Goal: Information Seeking & Learning: Find contact information

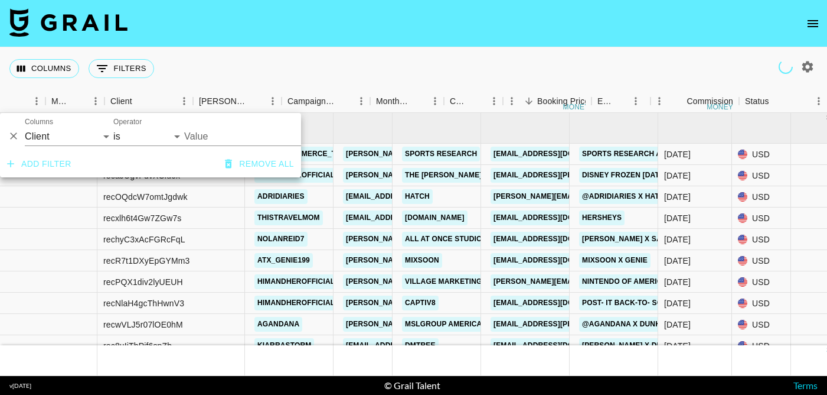
select select "clientId"
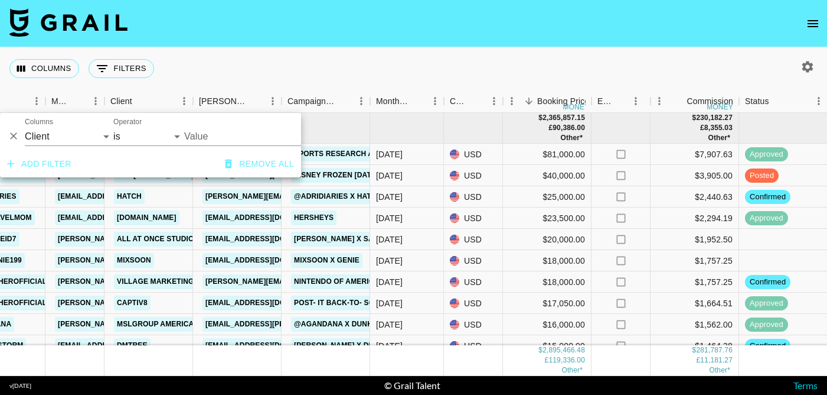
click at [227, 139] on input "Value" at bounding box center [263, 136] width 159 height 18
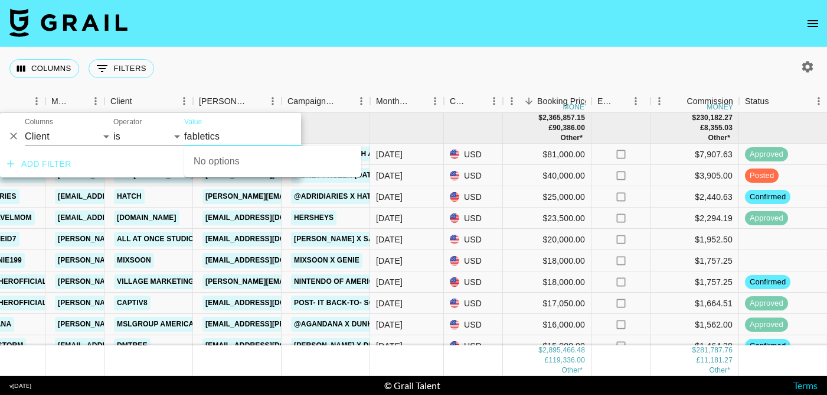
type input "fabletics"
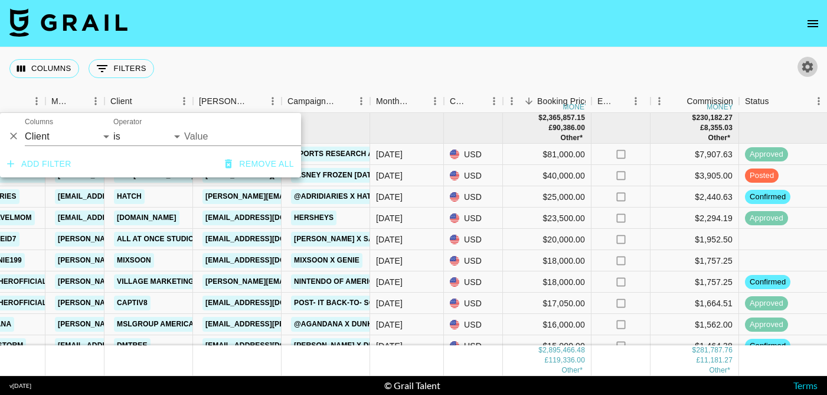
click at [814, 69] on icon "button" at bounding box center [808, 67] width 14 height 14
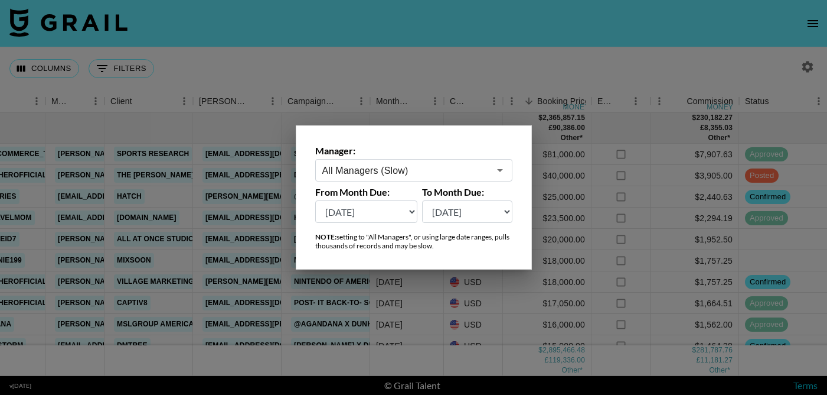
click at [387, 210] on select "Aug '26 Jul '26 Jun '26 May '26 Apr '26 Mar '26 Feb '26 Jan '26 Dec '25 Nov '25…" at bounding box center [366, 211] width 103 height 22
select select "Jan '25"
click at [465, 217] on select "Aug '26 Jul '26 Jun '26 May '26 Apr '26 Mar '26 Feb '26 Jan '26 Dec '25 Nov '25…" at bounding box center [467, 211] width 90 height 22
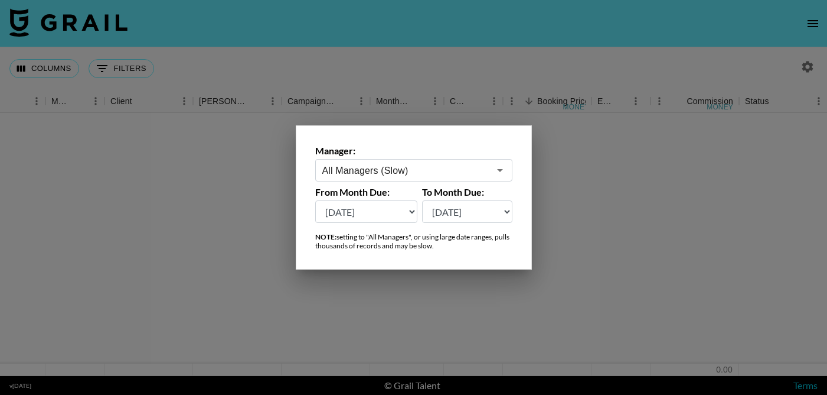
click at [499, 213] on select "[DATE] [DATE] '[DATE] May '[DATE] Mar '[DATE] Jan '[DATE] Nov '[DATE] Sep '[DAT…" at bounding box center [467, 211] width 90 height 22
select select "[DATE]"
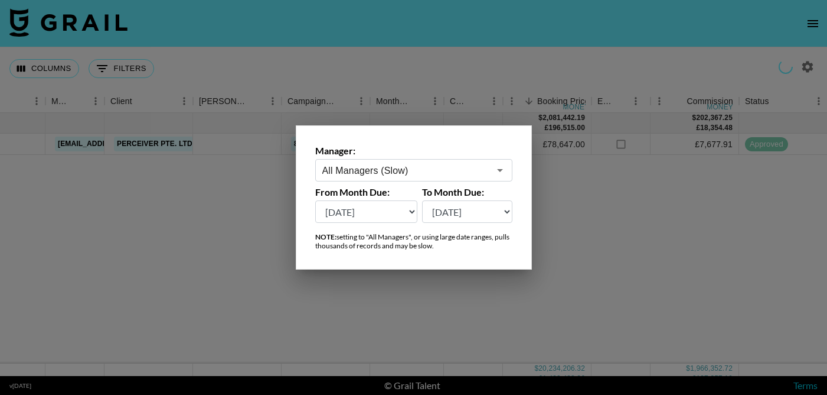
click at [494, 220] on select "[DATE] [DATE] '[DATE] May '[DATE] Mar '[DATE] Jan '[DATE] Nov '[DATE] Sep '[DAT…" at bounding box center [467, 211] width 90 height 22
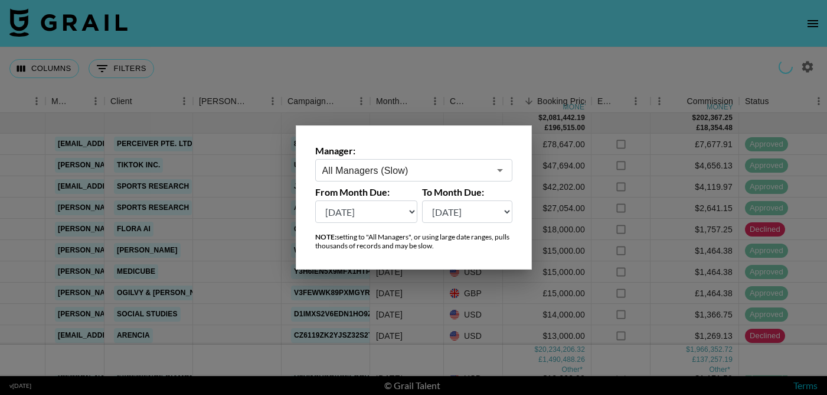
click at [388, 58] on div at bounding box center [413, 197] width 827 height 395
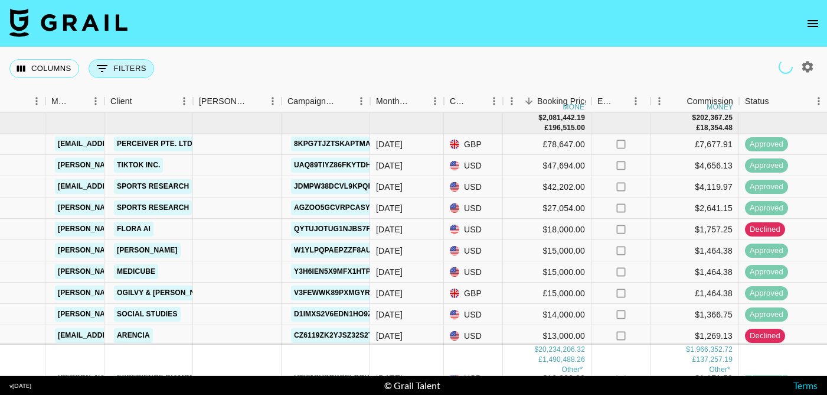
click at [133, 69] on button "0 Filters" at bounding box center [122, 68] width 66 height 19
select select "clientId"
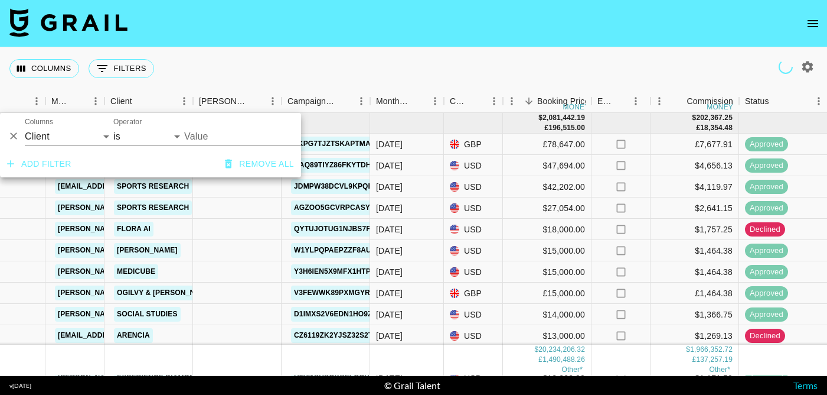
click at [206, 134] on input "Value" at bounding box center [263, 136] width 159 height 18
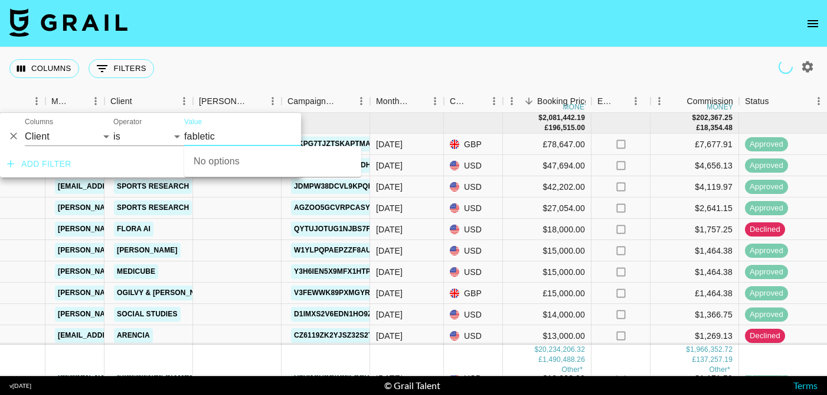
type input "fabletics"
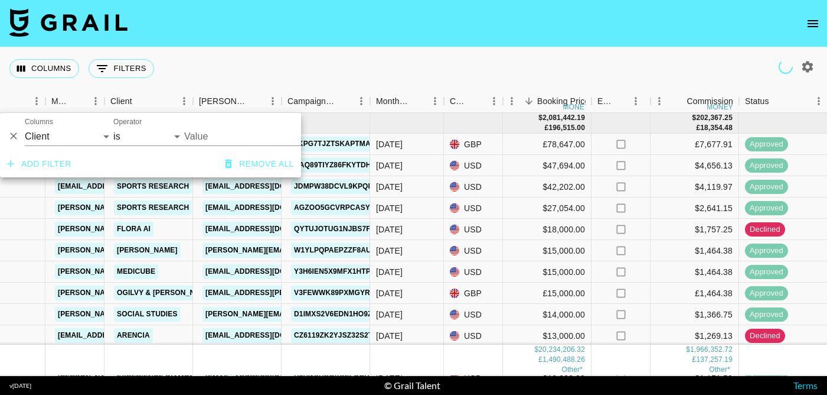
click at [209, 139] on input "Value" at bounding box center [263, 136] width 159 height 18
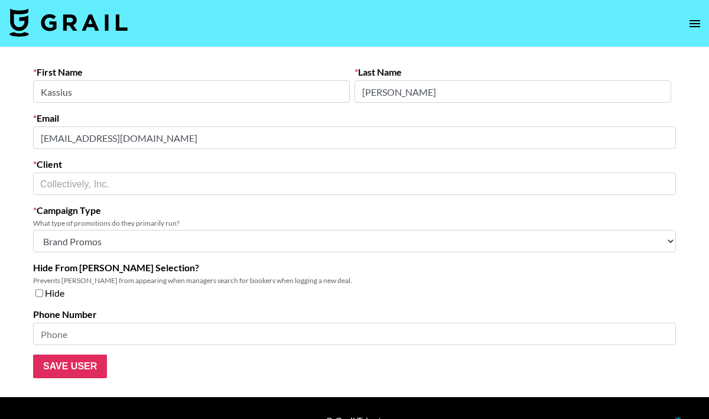
select select "Brand"
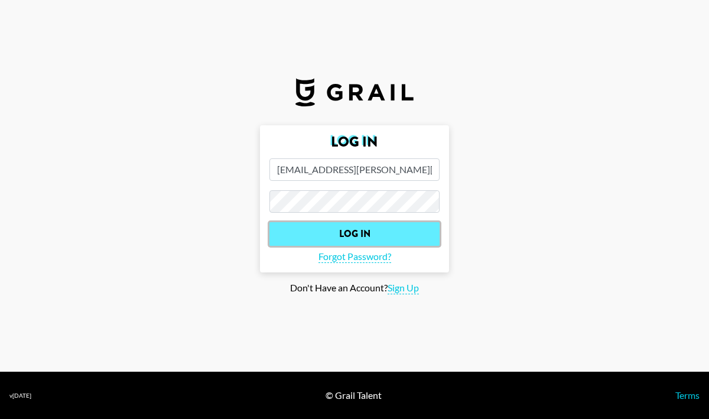
click at [357, 240] on input "Log In" at bounding box center [354, 234] width 170 height 24
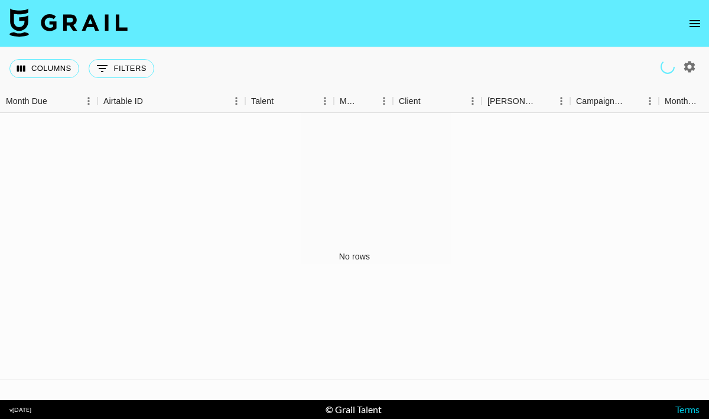
click at [690, 69] on icon "button" at bounding box center [689, 66] width 11 height 11
select select "[DATE]"
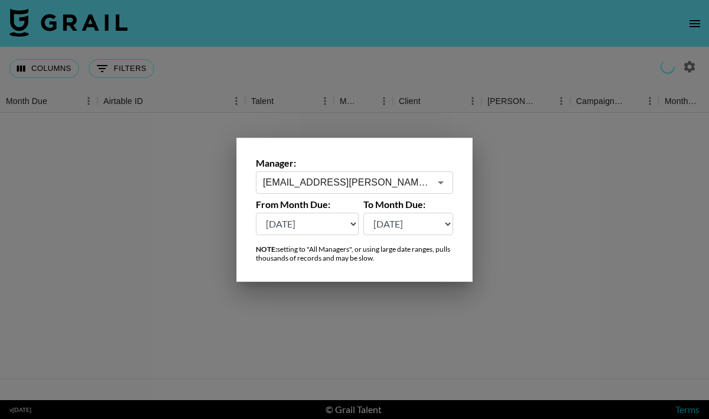
click at [390, 178] on input "[EMAIL_ADDRESS][PERSON_NAME][DOMAIN_NAME]" at bounding box center [346, 182] width 167 height 14
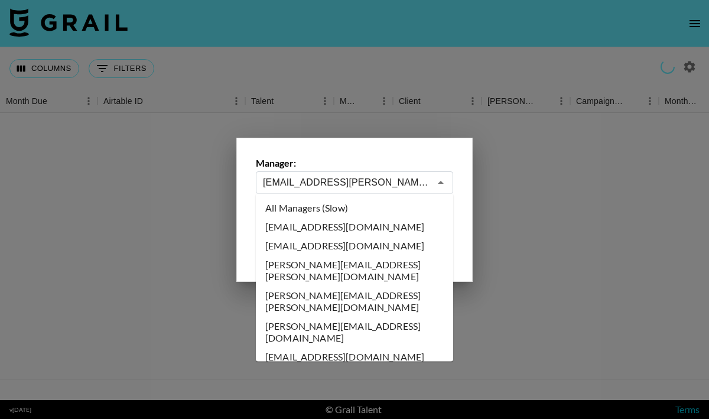
click at [361, 211] on li "All Managers (Slow)" at bounding box center [354, 207] width 197 height 19
type input "All Managers (Slow)"
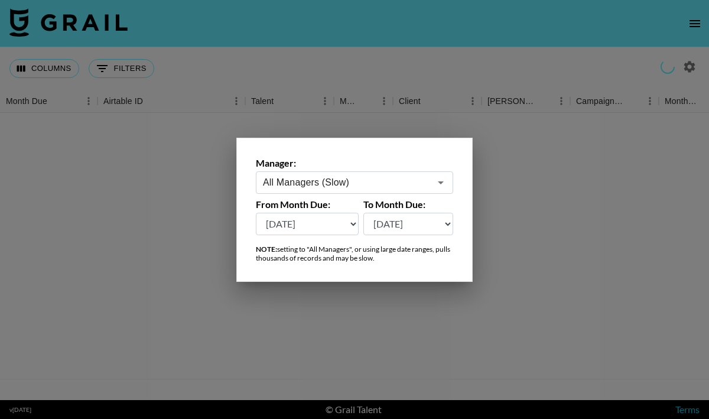
click at [337, 206] on label "From Month Due:" at bounding box center [307, 204] width 103 height 12
click at [335, 230] on select "[DATE] [DATE] '[DATE] May '[DATE] Mar '[DATE] Jan '[DATE] Nov '[DATE] Sep '[DAT…" at bounding box center [307, 224] width 103 height 22
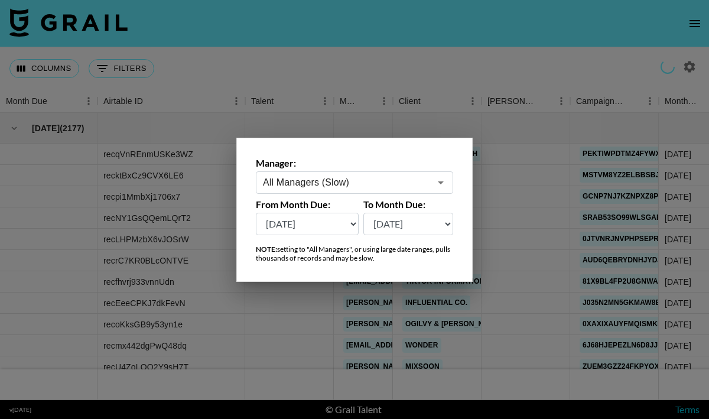
click at [466, 49] on div at bounding box center [354, 209] width 709 height 419
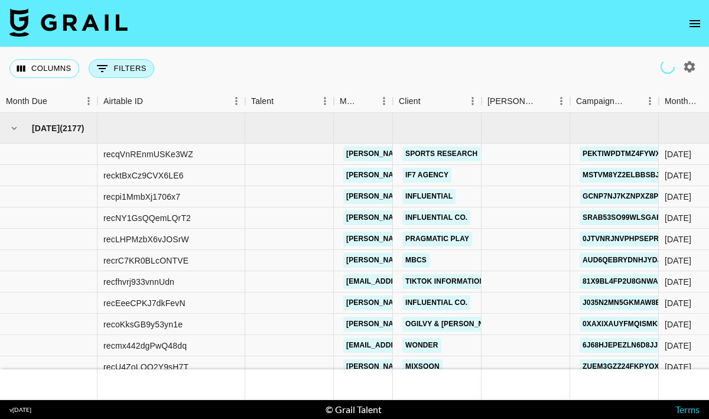
click at [133, 64] on button "0 Filters" at bounding box center [122, 68] width 66 height 19
select select "clientId"
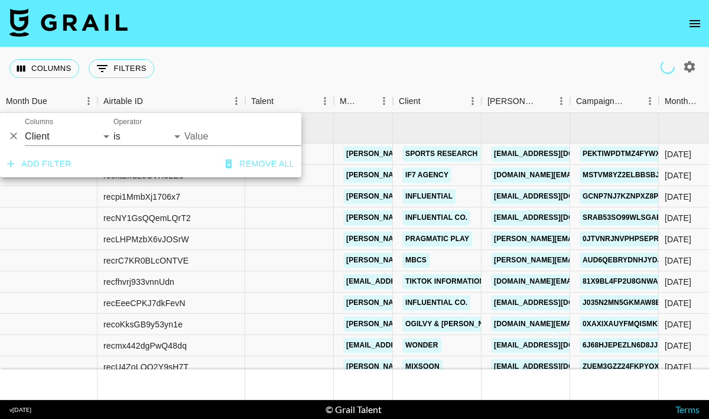
click at [207, 135] on input "Value" at bounding box center [263, 136] width 159 height 18
type input "fab"
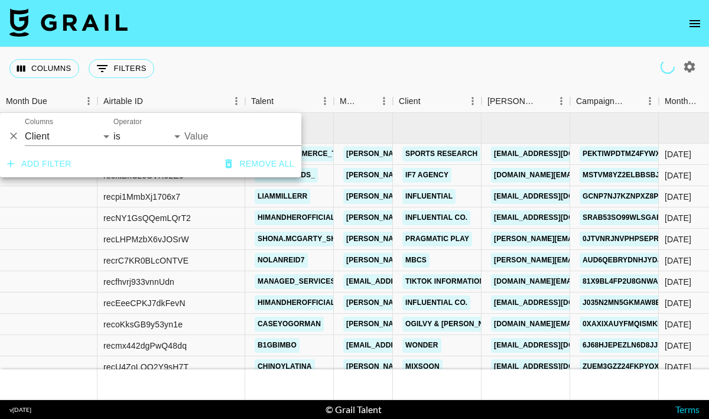
click at [214, 136] on input "Value" at bounding box center [263, 136] width 159 height 18
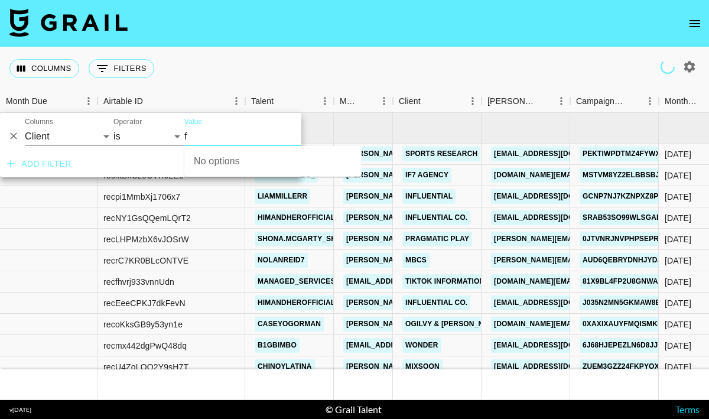
type input "fa"
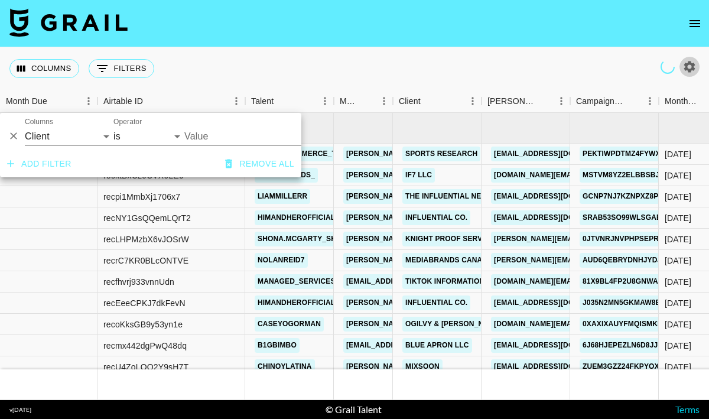
click at [690, 60] on icon "button" at bounding box center [689, 67] width 14 height 14
select select "[DATE]"
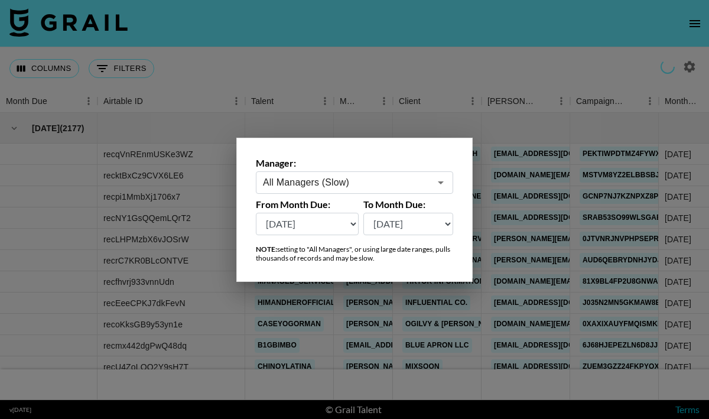
click at [351, 222] on select "[DATE] [DATE] '[DATE] May '[DATE] Mar '[DATE] Jan '[DATE] Nov '[DATE] Sep '[DAT…" at bounding box center [307, 224] width 103 height 22
click at [405, 224] on select "[DATE] [DATE] '[DATE] May '[DATE] Mar '[DATE] Jan '[DATE] Nov '[DATE] Sep '[DAT…" at bounding box center [408, 224] width 90 height 22
select select "[DATE]"
click at [445, 71] on div at bounding box center [354, 209] width 709 height 419
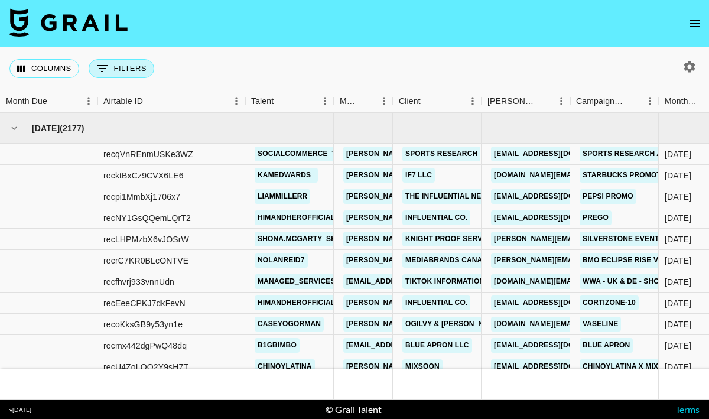
click at [121, 66] on button "0 Filters" at bounding box center [122, 68] width 66 height 19
select select "clientId"
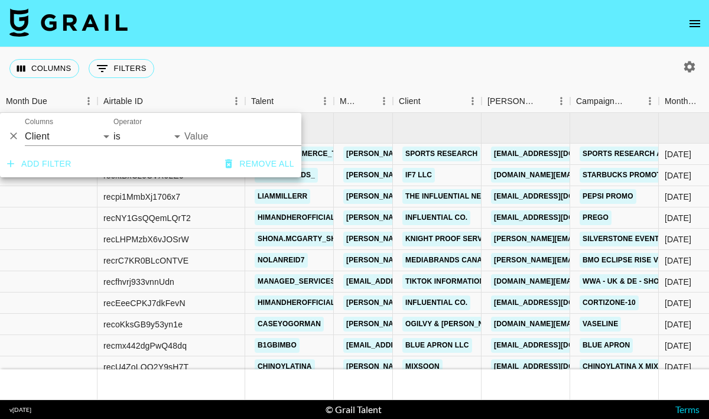
click at [221, 135] on input "Value" at bounding box center [263, 136] width 159 height 18
click at [219, 161] on li "fabletics" at bounding box center [272, 160] width 177 height 19
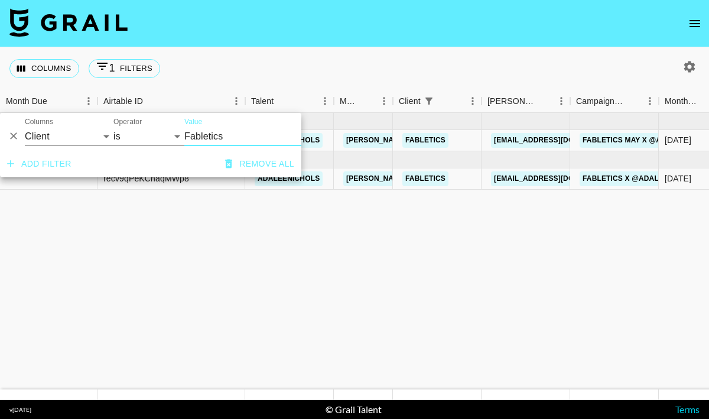
type input "Fabletics"
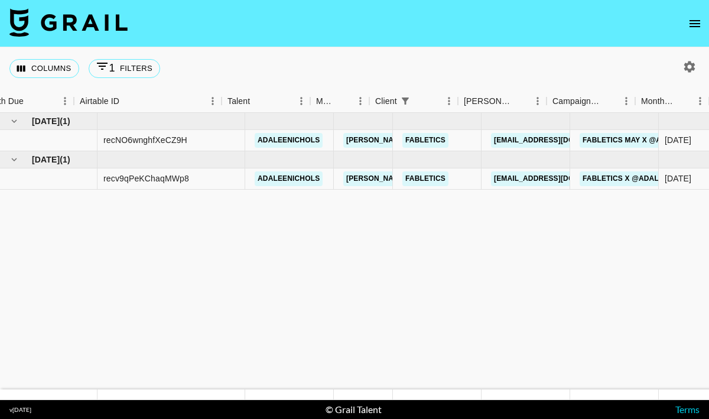
scroll to position [0, 31]
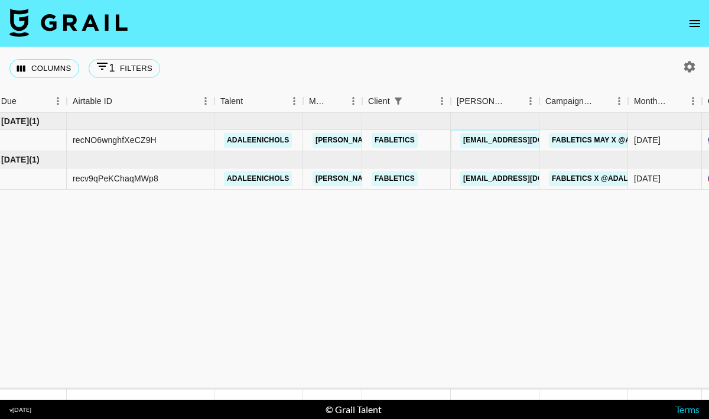
click at [484, 139] on link "[EMAIL_ADDRESS][DOMAIN_NAME]" at bounding box center [526, 140] width 132 height 15
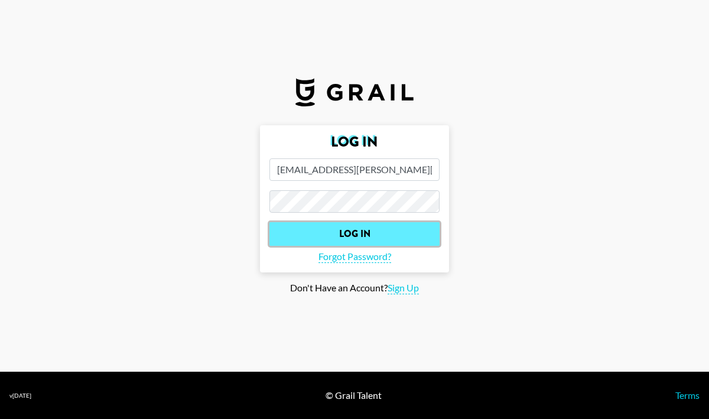
click at [395, 237] on input "Log In" at bounding box center [354, 234] width 170 height 24
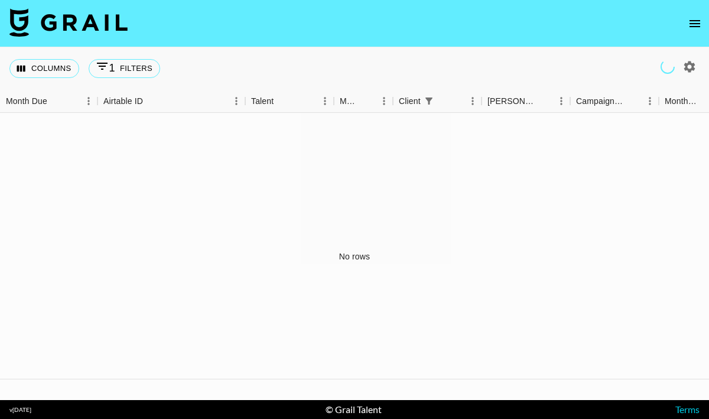
click at [689, 67] on icon "button" at bounding box center [689, 67] width 14 height 14
select select "[DATE]"
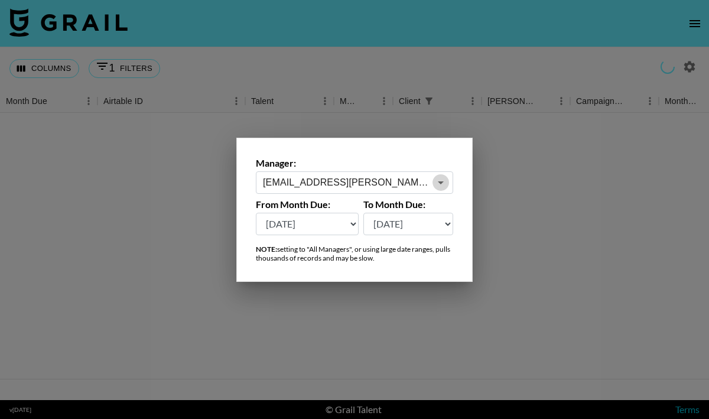
click at [435, 181] on icon "Open" at bounding box center [440, 182] width 14 height 14
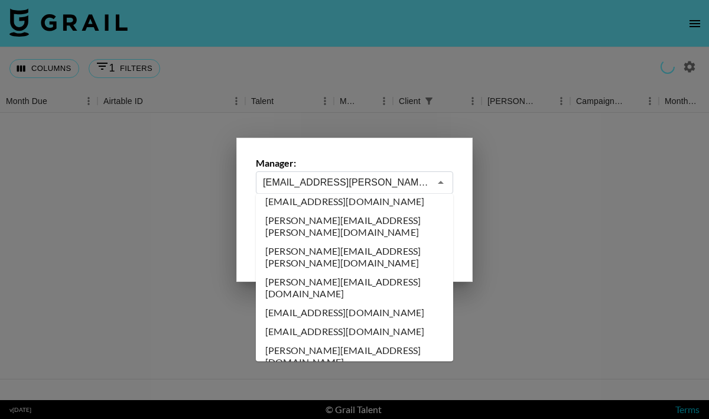
scroll to position [0, 0]
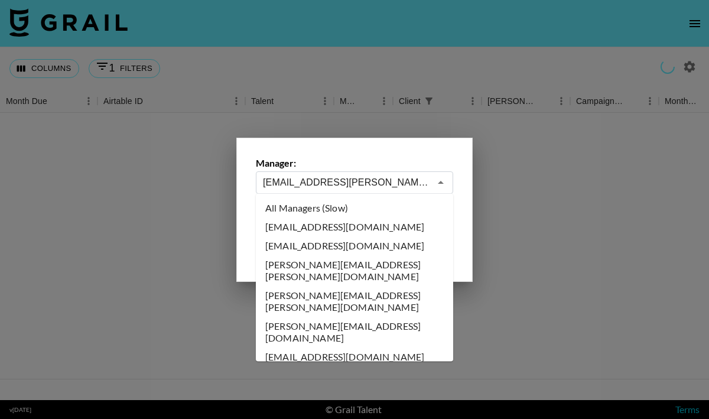
click at [398, 212] on li "All Managers (Slow)" at bounding box center [354, 207] width 197 height 19
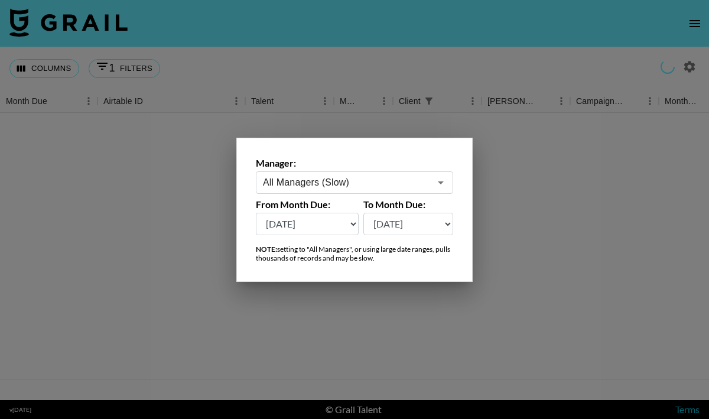
type input "All Managers (Slow)"
click at [373, 207] on label "To Month Due:" at bounding box center [408, 204] width 90 height 12
click at [389, 220] on select "[DATE] [DATE] '[DATE] May '[DATE] Mar '[DATE] Jan '[DATE] Nov '[DATE] Sep '[DAT…" at bounding box center [408, 224] width 90 height 22
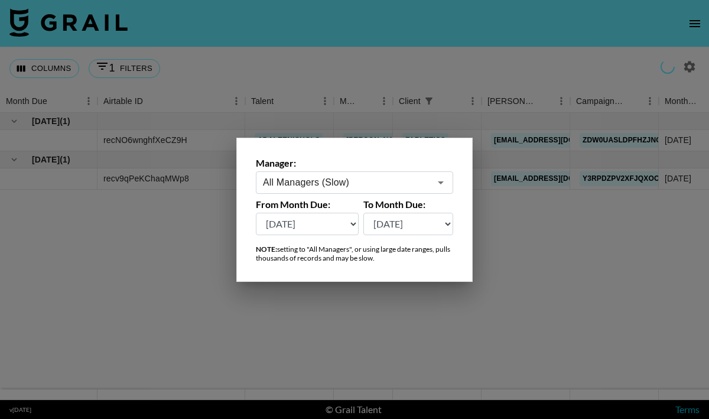
select select "[DATE]"
click at [327, 344] on div at bounding box center [354, 209] width 709 height 419
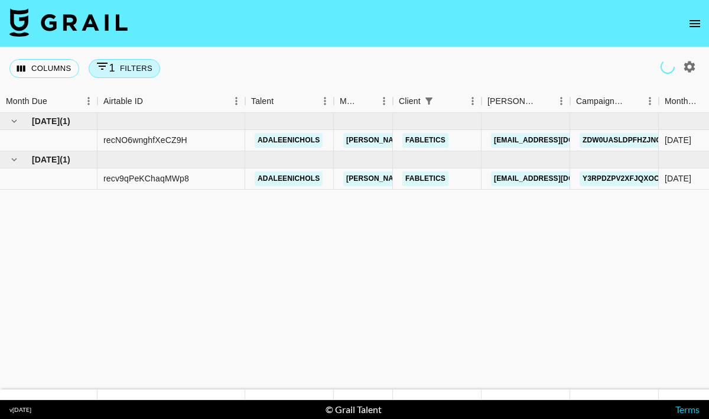
click at [131, 74] on button "1 Filters" at bounding box center [124, 68] width 71 height 19
select select "clientId"
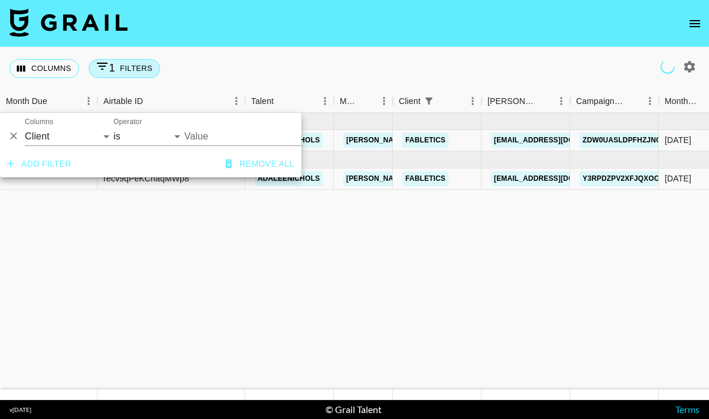
click at [215, 136] on input "Value" at bounding box center [256, 136] width 144 height 18
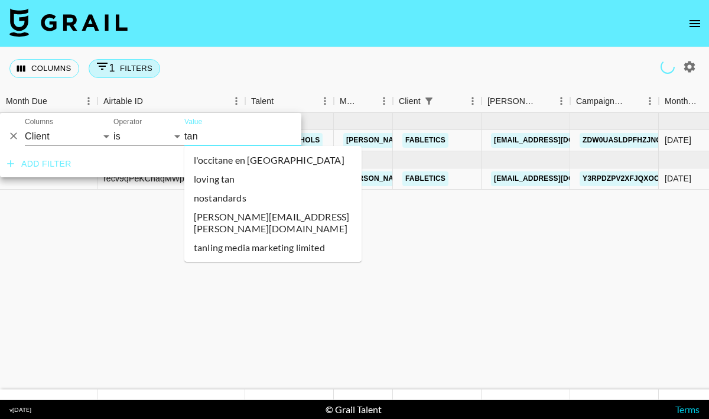
click at [215, 136] on input "tan" at bounding box center [256, 136] width 144 height 18
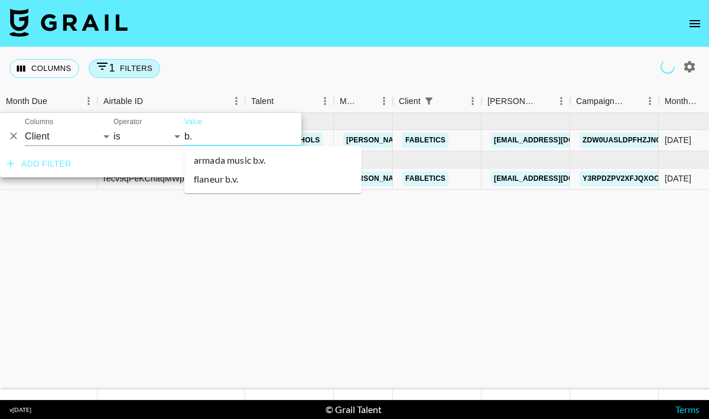
type input "b.t"
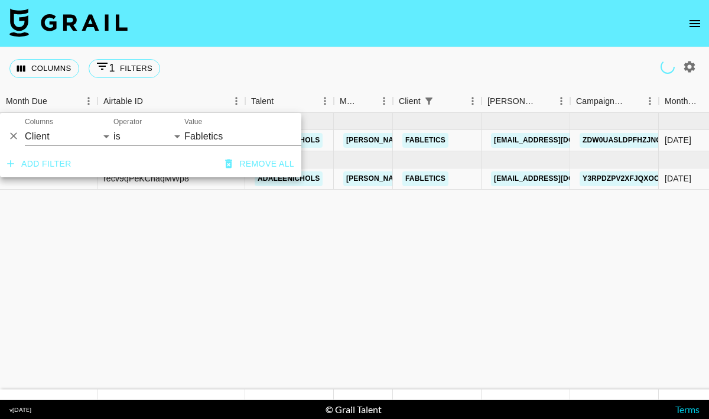
click at [223, 133] on input "Fabletics" at bounding box center [256, 136] width 144 height 18
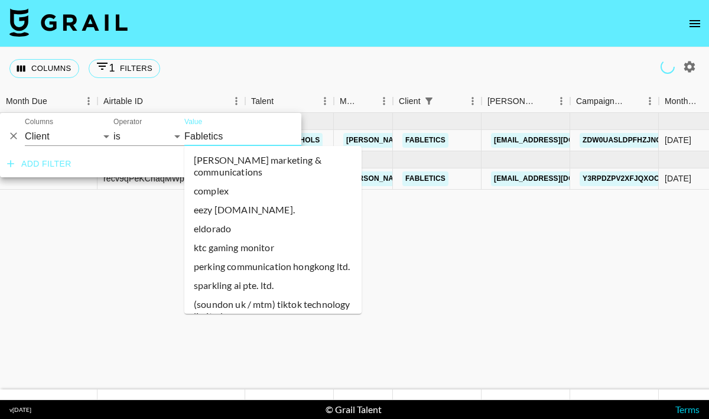
click at [223, 133] on input "Fabletics" at bounding box center [256, 136] width 144 height 18
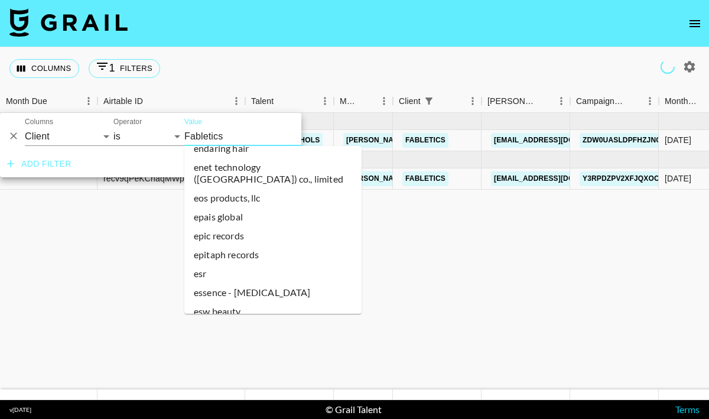
type input "b"
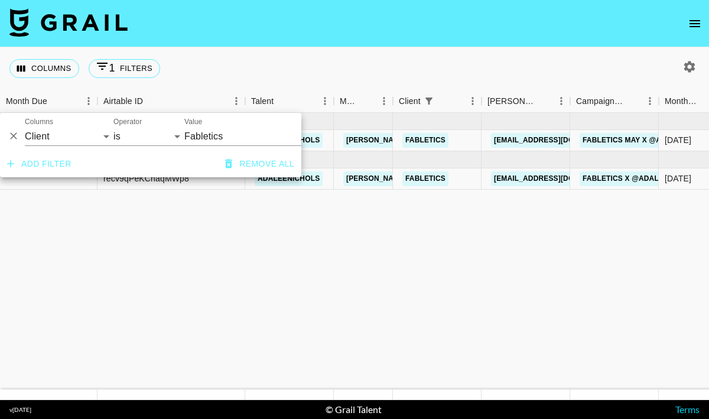
click at [224, 135] on input "Fabletics" at bounding box center [256, 136] width 144 height 18
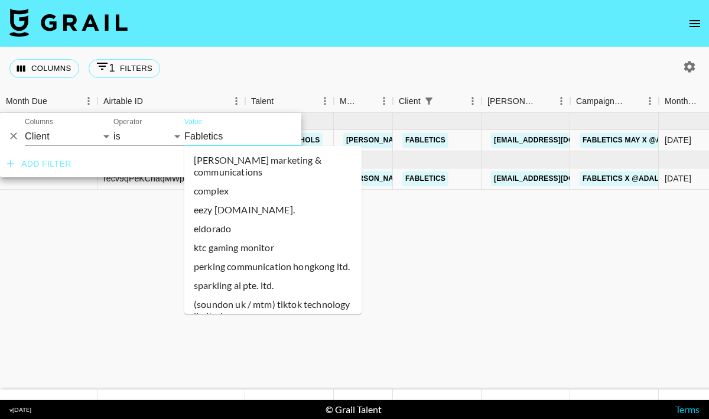
scroll to position [7181, 0]
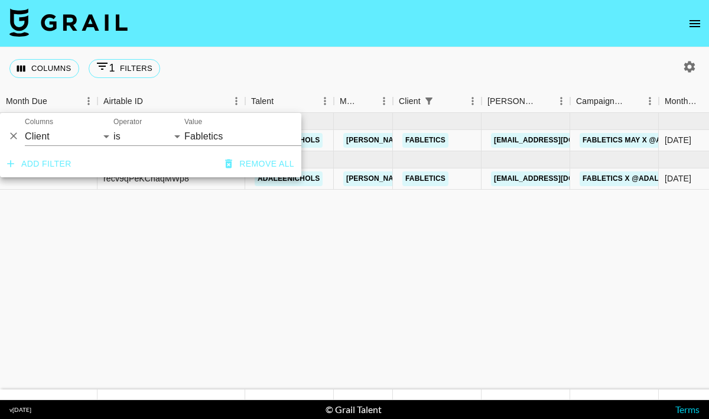
click at [386, 45] on nav at bounding box center [354, 23] width 709 height 47
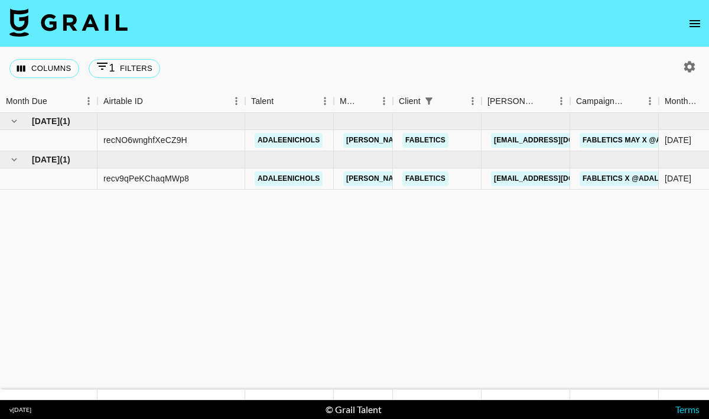
click at [393, 60] on div "Columns 1 Filters + Booking" at bounding box center [354, 68] width 709 height 43
click at [684, 63] on icon "button" at bounding box center [689, 66] width 11 height 11
select select "[DATE]"
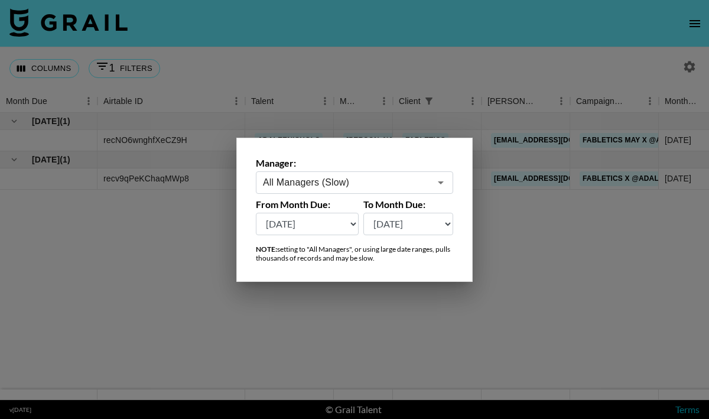
click at [158, 269] on div at bounding box center [354, 209] width 709 height 419
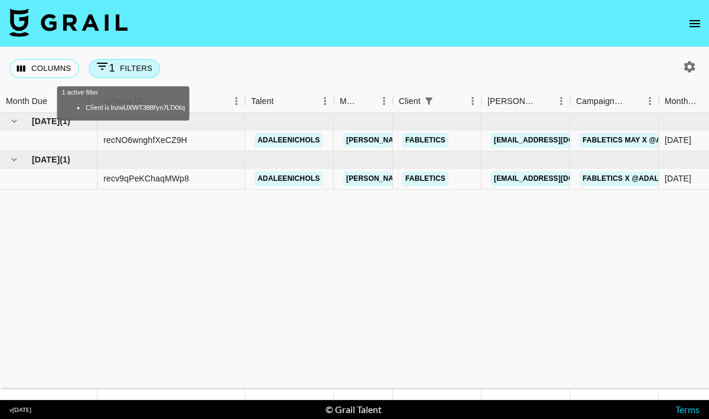
click at [122, 73] on button "1 Filters" at bounding box center [124, 68] width 71 height 19
select select "clientId"
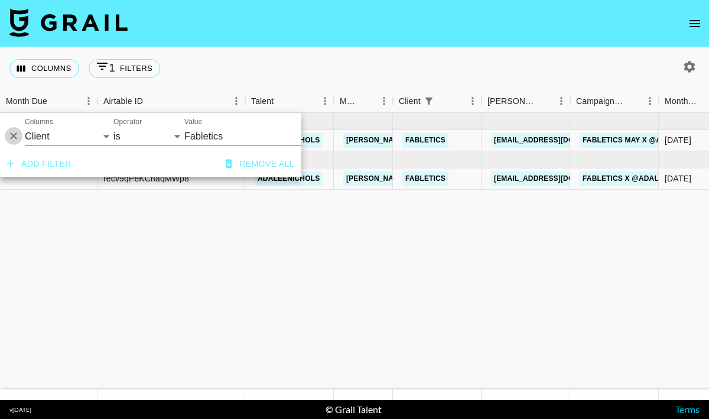
click at [15, 136] on icon "Delete" at bounding box center [14, 136] width 12 height 12
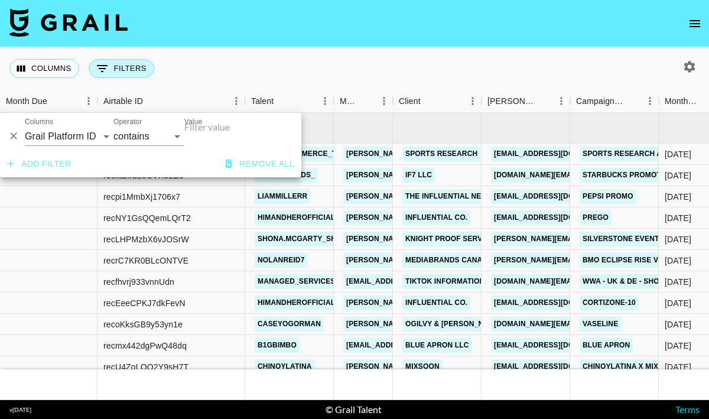
click at [123, 69] on button "0 Filters" at bounding box center [122, 68] width 66 height 19
click at [79, 141] on select "Grail Platform ID Airtable ID Talent Manager Client [PERSON_NAME] Campaign (Typ…" at bounding box center [69, 136] width 89 height 19
select select "clientId"
select select "is"
click at [237, 133] on input "Value" at bounding box center [263, 136] width 159 height 18
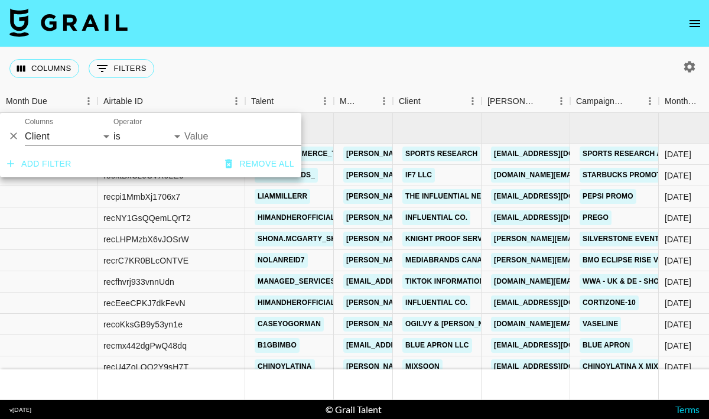
click at [206, 136] on input "Value" at bounding box center [263, 136] width 159 height 18
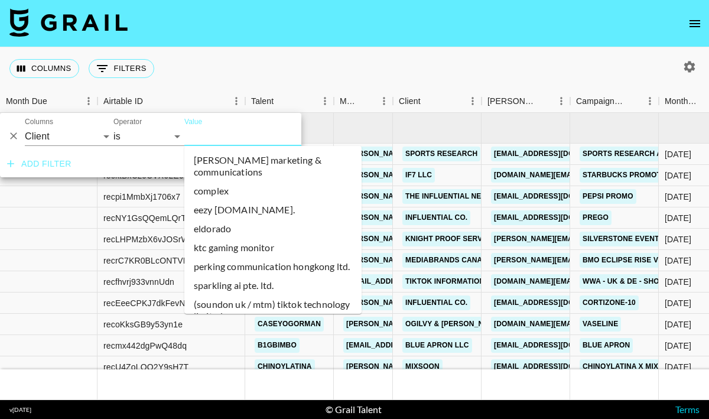
click at [188, 133] on input "Value" at bounding box center [263, 136] width 159 height 18
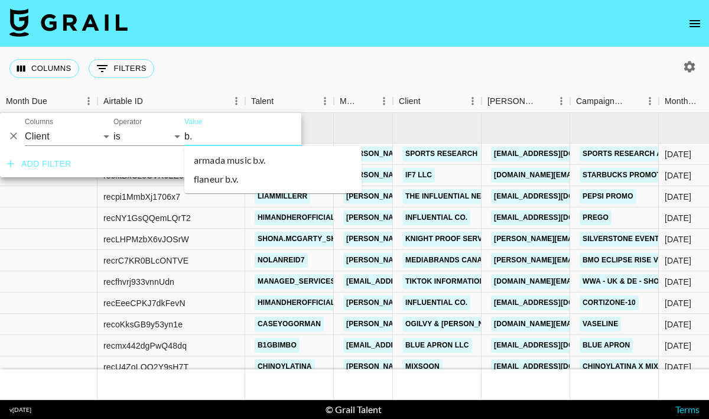
type input "b"
type input "B"
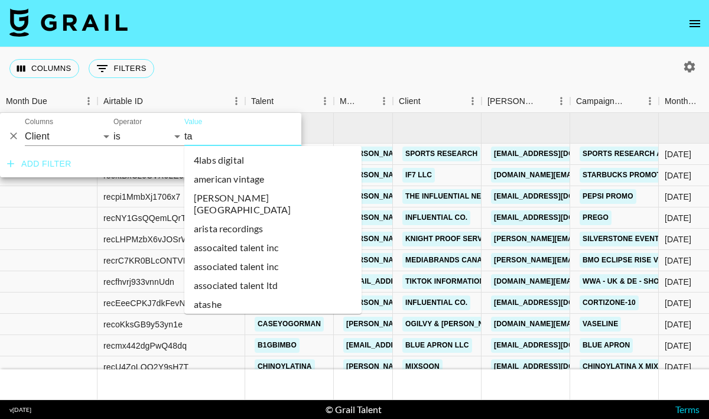
type input "tan"
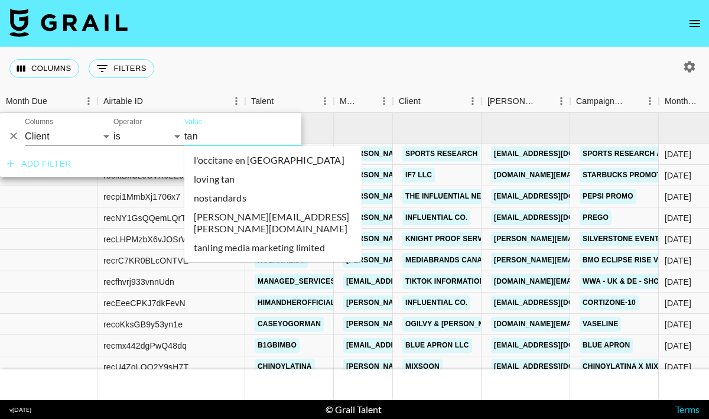
click at [202, 175] on li "loving tan" at bounding box center [272, 178] width 177 height 19
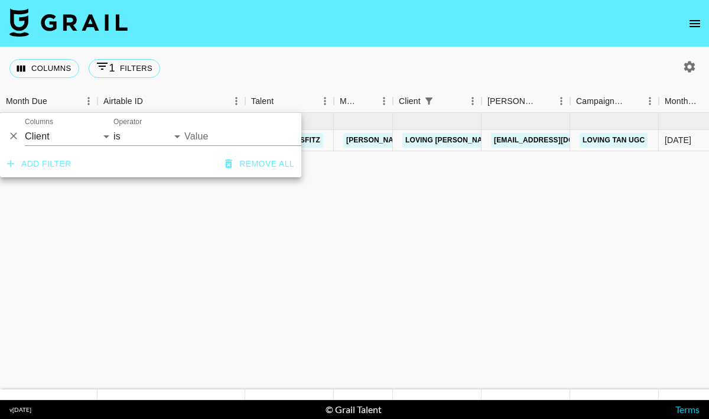
type input "Loving [PERSON_NAME]"
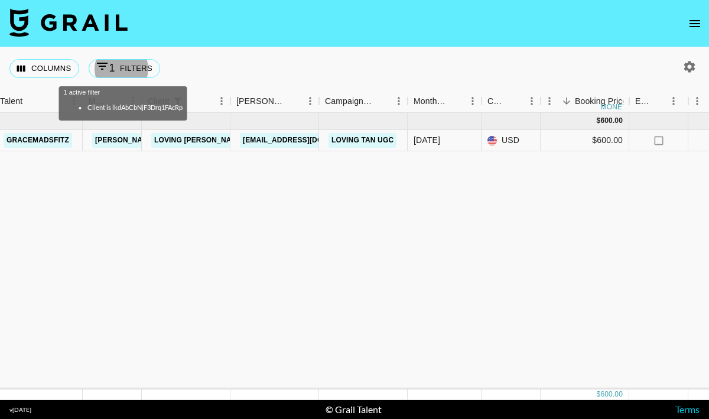
scroll to position [0, 265]
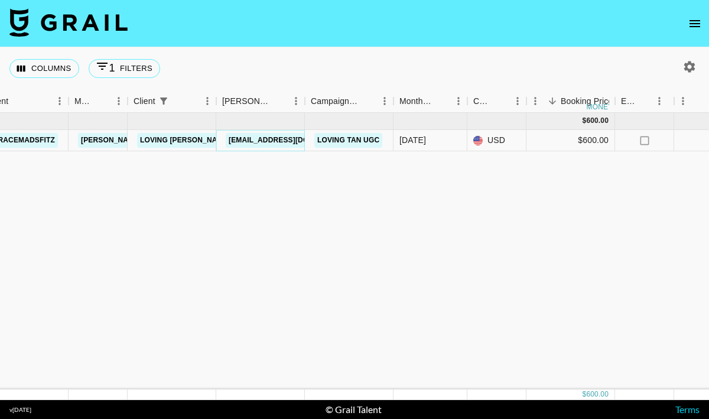
click at [272, 140] on link "[EMAIL_ADDRESS][DOMAIN_NAME]" at bounding box center [292, 140] width 132 height 15
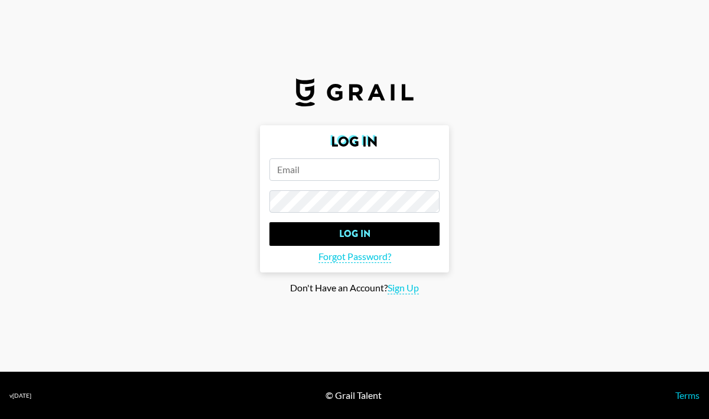
type input "[EMAIL_ADDRESS][PERSON_NAME][DOMAIN_NAME]"
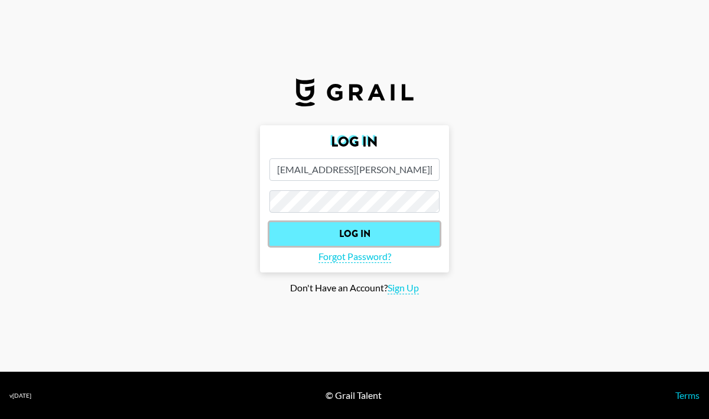
click at [367, 237] on input "Log In" at bounding box center [354, 234] width 170 height 24
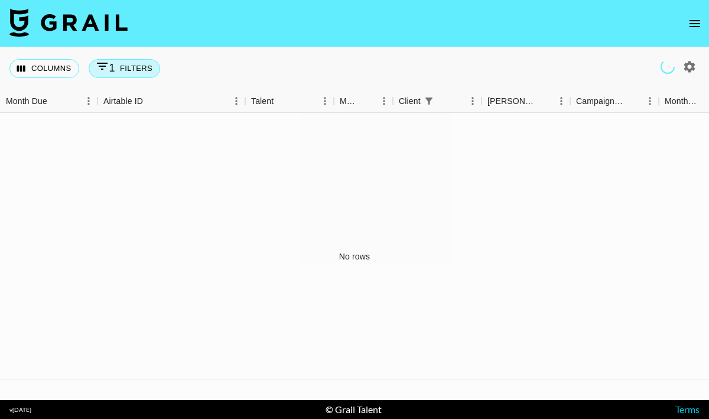
click at [142, 62] on button "1 Filters" at bounding box center [124, 68] width 71 height 19
select select "clientId"
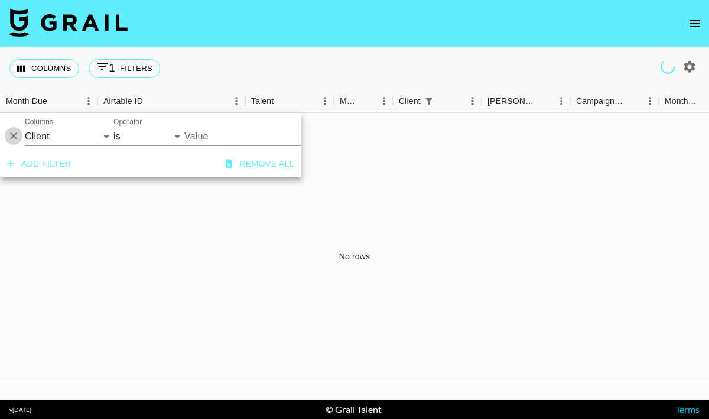
click at [12, 137] on icon "Delete" at bounding box center [14, 136] width 12 height 12
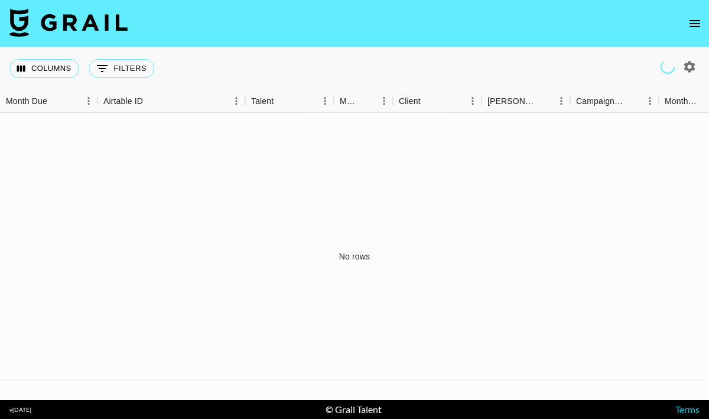
click at [684, 59] on button "button" at bounding box center [689, 67] width 20 height 20
select select "[DATE]"
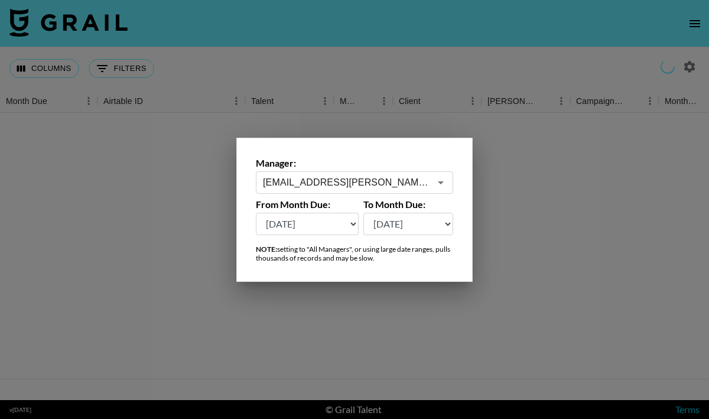
click at [422, 181] on input "[EMAIL_ADDRESS][PERSON_NAME][DOMAIN_NAME]" at bounding box center [346, 182] width 167 height 14
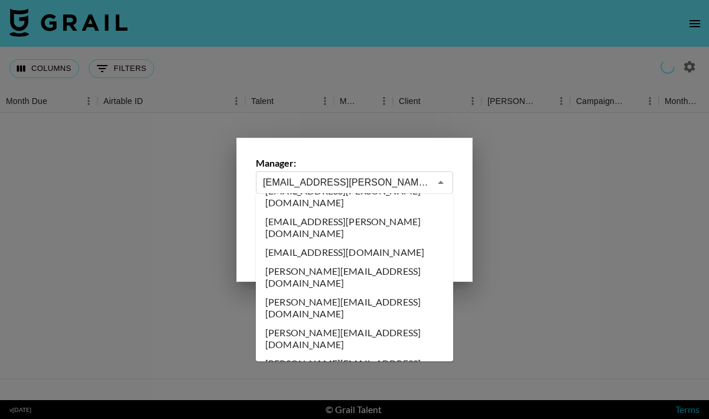
scroll to position [0, 0]
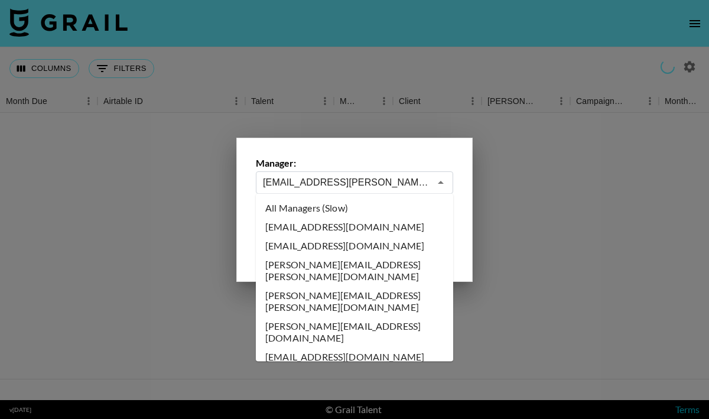
click at [390, 204] on li "All Managers (Slow)" at bounding box center [354, 207] width 197 height 19
type input "All Managers (Slow)"
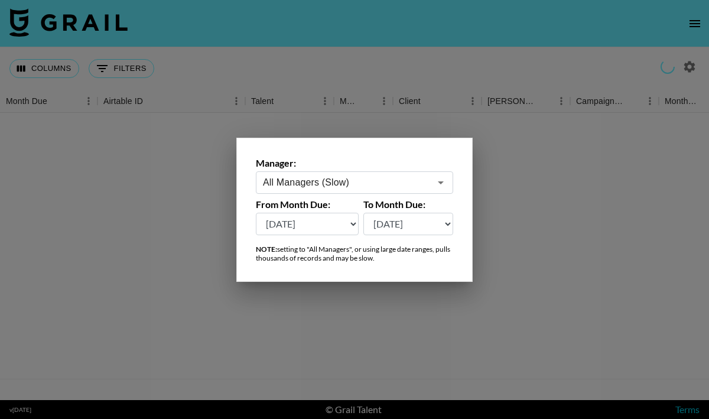
click at [360, 74] on div at bounding box center [354, 209] width 709 height 419
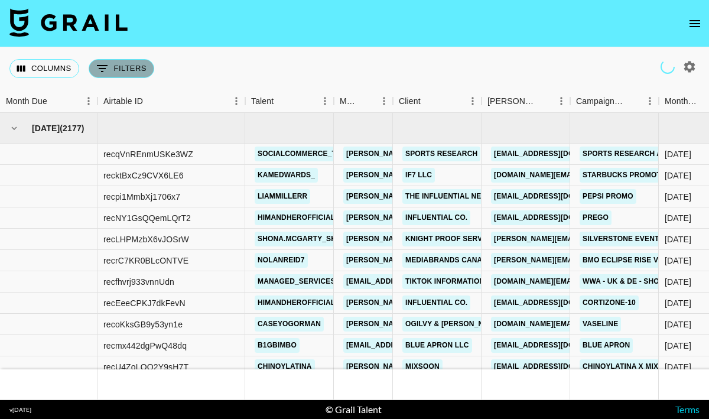
click at [111, 67] on button "0 Filters" at bounding box center [122, 68] width 66 height 19
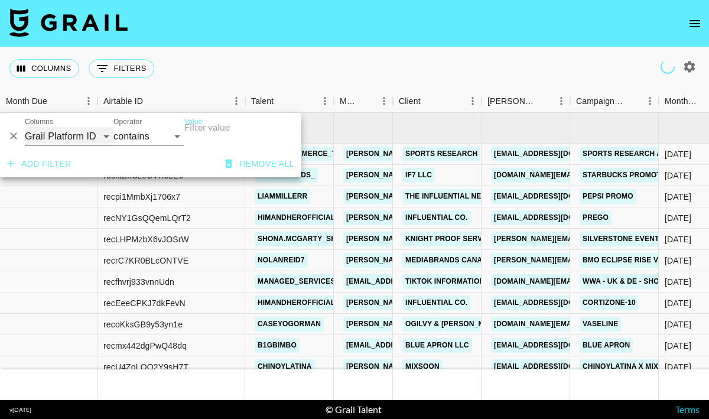
click at [87, 135] on select "Grail Platform ID Airtable ID Talent Manager Client [PERSON_NAME] Campaign (Typ…" at bounding box center [69, 136] width 89 height 19
select select "campaign"
click at [206, 132] on input "Value" at bounding box center [240, 127] width 112 height 19
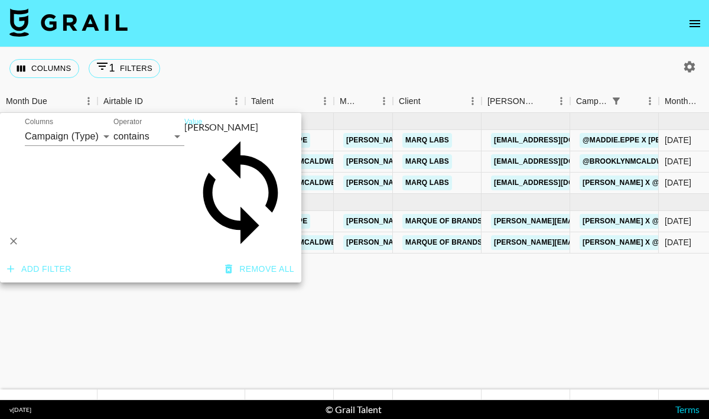
type input "[PERSON_NAME]"
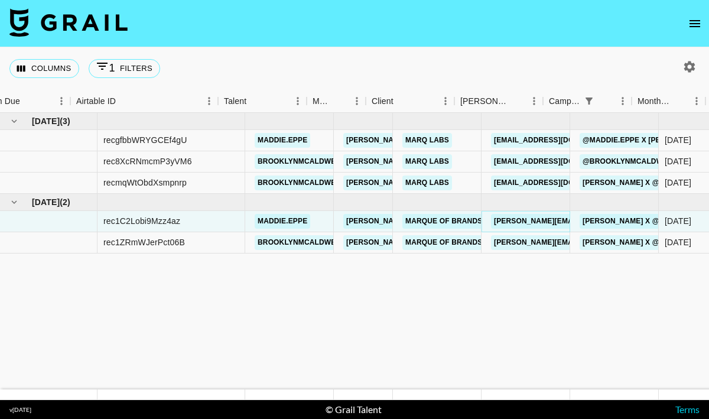
click at [499, 221] on link "[PERSON_NAME][EMAIL_ADDRESS][DOMAIN_NAME]" at bounding box center [587, 221] width 193 height 15
click at [498, 219] on link "[PERSON_NAME][EMAIL_ADDRESS][DOMAIN_NAME]" at bounding box center [587, 221] width 193 height 15
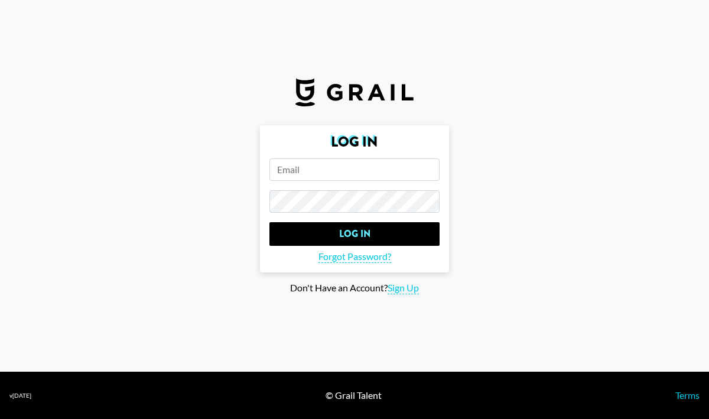
type input "[EMAIL_ADDRESS][PERSON_NAME][DOMAIN_NAME]"
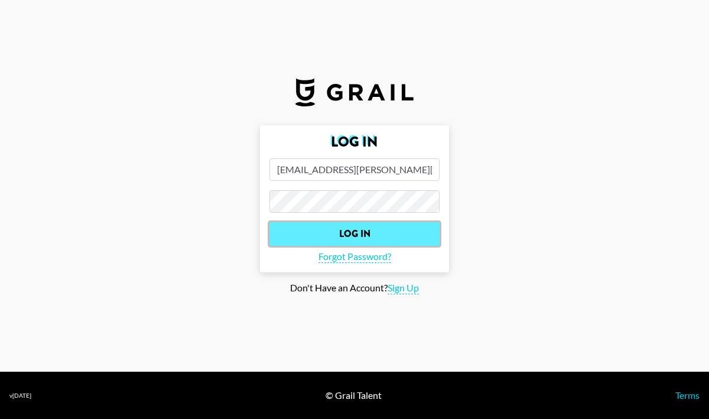
click at [396, 230] on input "Log In" at bounding box center [354, 234] width 170 height 24
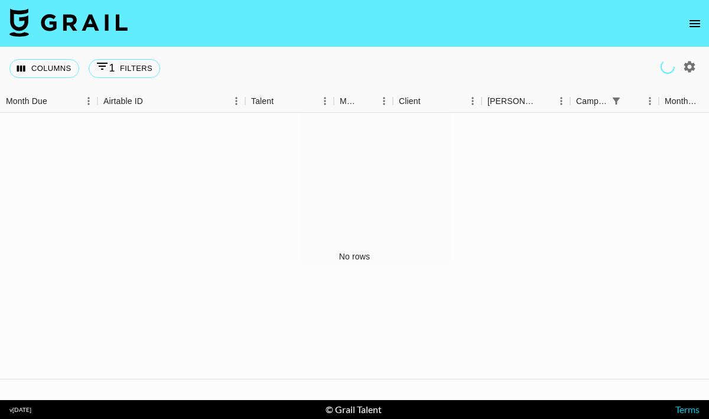
click at [688, 67] on icon "button" at bounding box center [689, 67] width 14 height 14
select select "[DATE]"
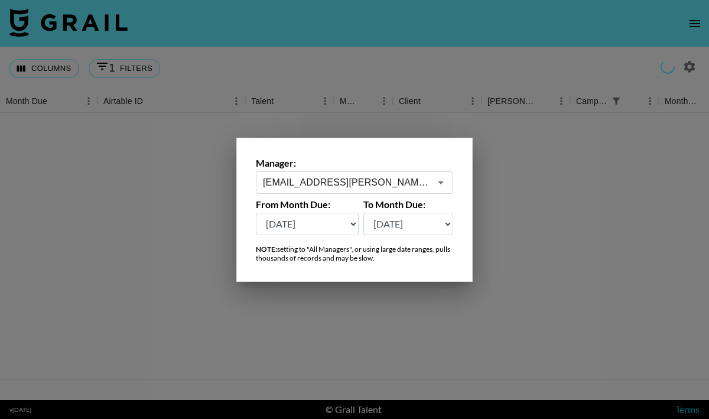
click at [402, 184] on input "[EMAIL_ADDRESS][PERSON_NAME][DOMAIN_NAME]" at bounding box center [346, 182] width 167 height 14
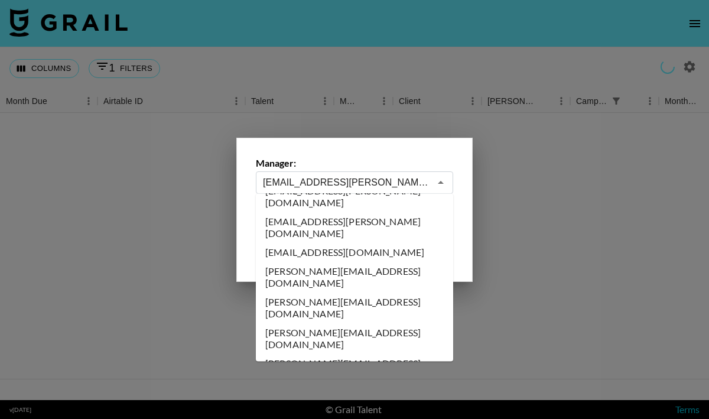
scroll to position [0, 0]
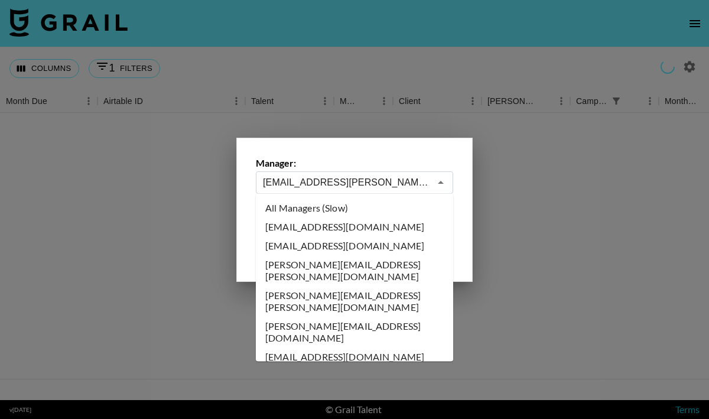
click at [372, 223] on li "[EMAIL_ADDRESS][DOMAIN_NAME]" at bounding box center [354, 226] width 197 height 19
click at [372, 223] on select "[DATE] [DATE] '[DATE] May '[DATE] Mar '[DATE] Jan '[DATE] Nov '[DATE] Sep '[DAT…" at bounding box center [408, 224] width 90 height 22
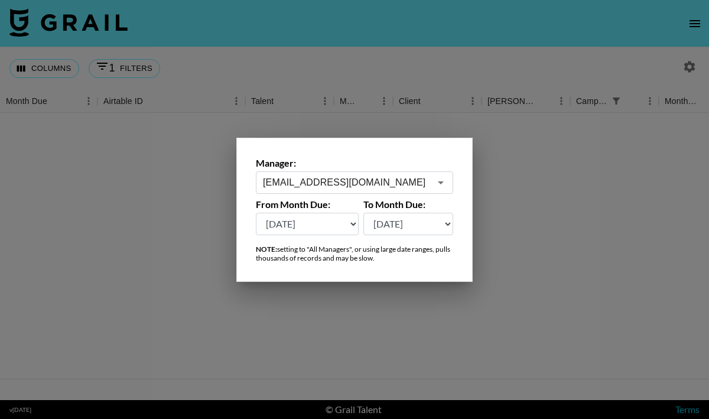
click at [350, 184] on input "[EMAIL_ADDRESS][DOMAIN_NAME]" at bounding box center [346, 182] width 167 height 14
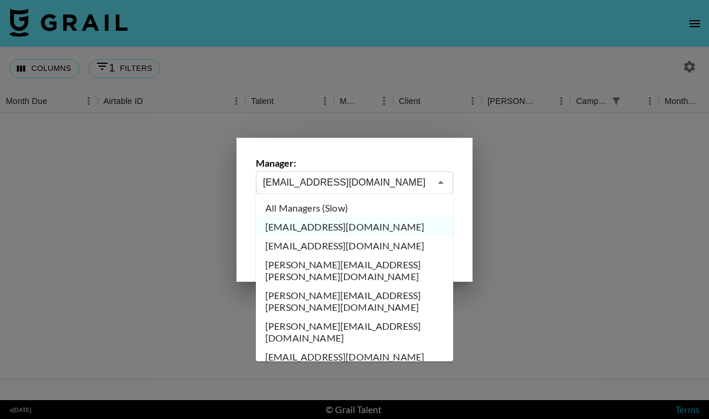
click at [342, 207] on li "All Managers (Slow)" at bounding box center [354, 207] width 197 height 19
type input "All Managers (Slow)"
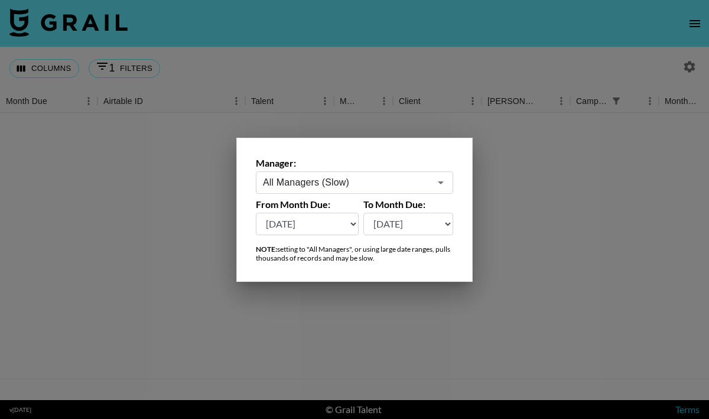
click at [324, 178] on input "All Managers (Slow)" at bounding box center [346, 182] width 167 height 14
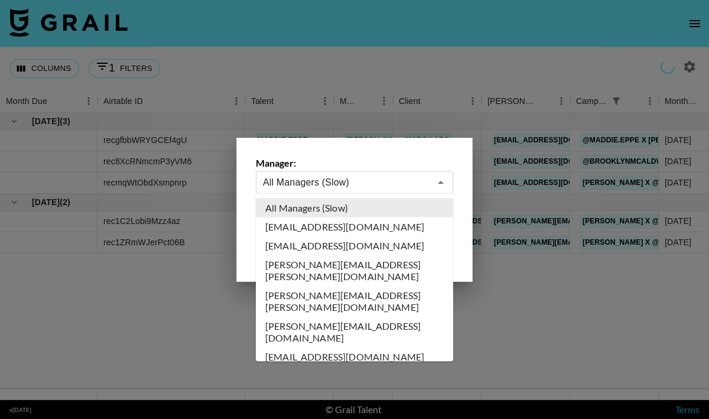
click at [395, 201] on li "All Managers (Slow)" at bounding box center [354, 207] width 197 height 19
click at [367, 153] on div "Manager: All Managers (Slow) ​ From Month Due: [DATE] [DATE] '[DATE] May '[DATE…" at bounding box center [354, 210] width 236 height 144
click at [348, 203] on label "From Month Due:" at bounding box center [307, 204] width 103 height 12
click at [192, 299] on div at bounding box center [354, 209] width 709 height 419
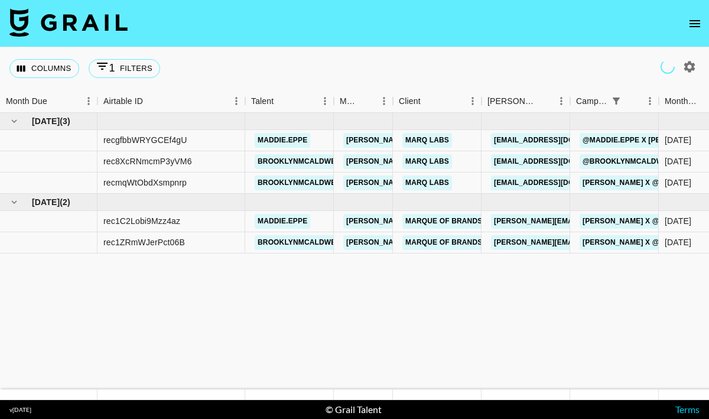
click at [690, 64] on icon "button" at bounding box center [689, 66] width 11 height 11
select select "[DATE]"
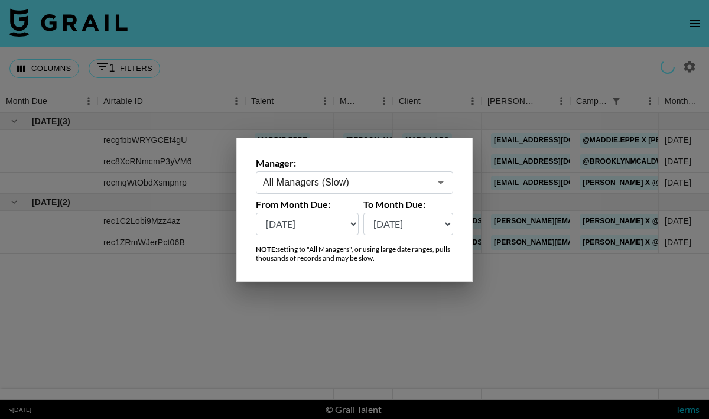
click at [182, 83] on div at bounding box center [354, 209] width 709 height 419
click at [128, 70] on button "1 Filters" at bounding box center [124, 68] width 71 height 19
select select "campaign"
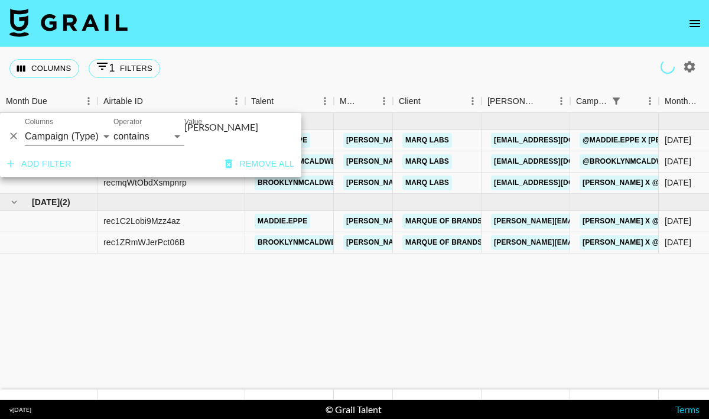
click at [211, 134] on input "[PERSON_NAME]" at bounding box center [240, 127] width 112 height 19
click at [207, 133] on input "[PERSON_NAME]" at bounding box center [240, 127] width 112 height 19
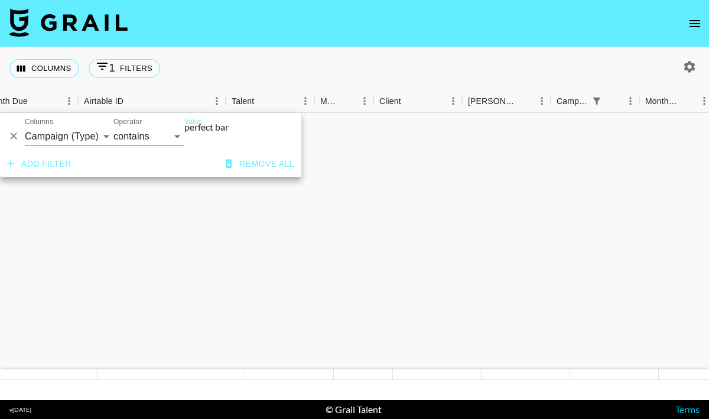
type input "perfect bar"
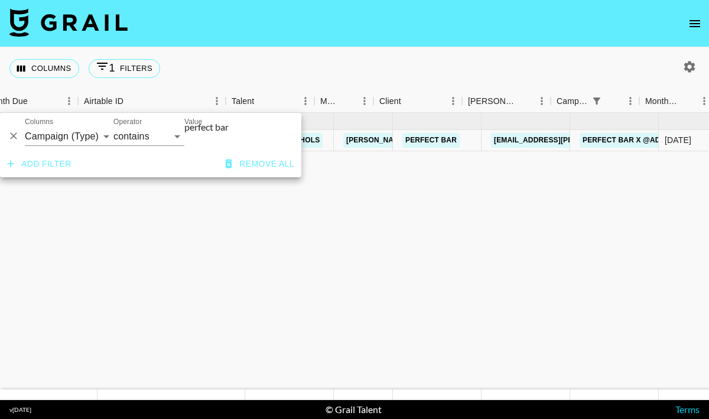
scroll to position [0, 19]
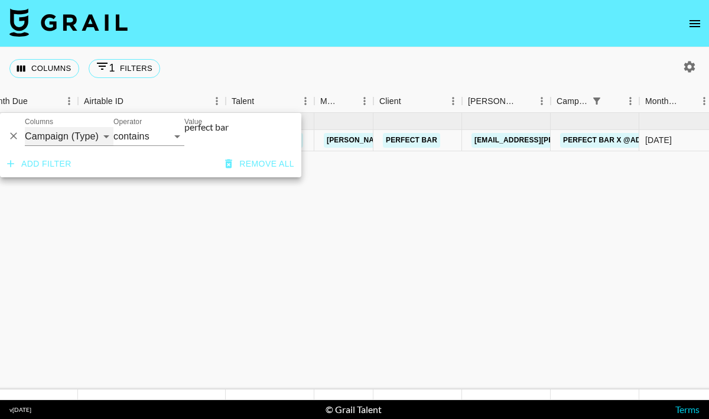
click at [102, 136] on select "Grail Platform ID Airtable ID Talent Manager Client [PERSON_NAME] Campaign (Typ…" at bounding box center [69, 136] width 89 height 19
select select "clientId"
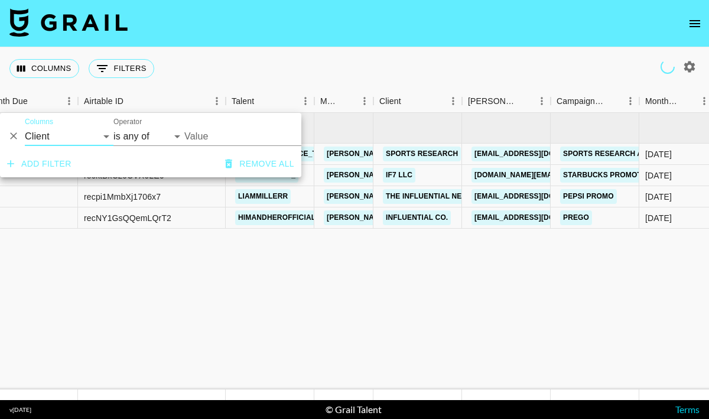
select select "is"
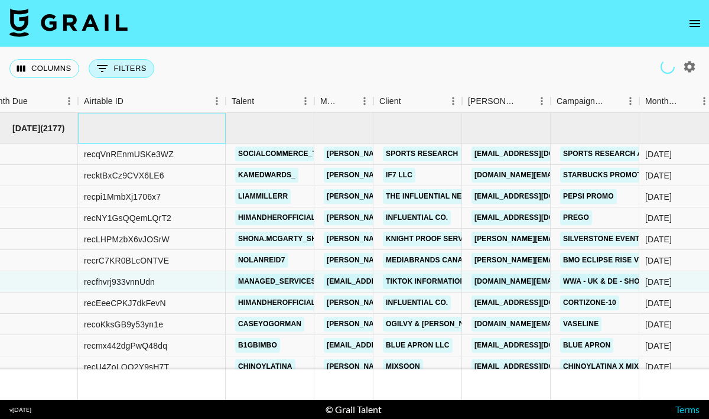
click at [213, 131] on div at bounding box center [152, 128] width 148 height 31
click at [136, 73] on button "0 Filters" at bounding box center [122, 68] width 66 height 19
select select "clientId"
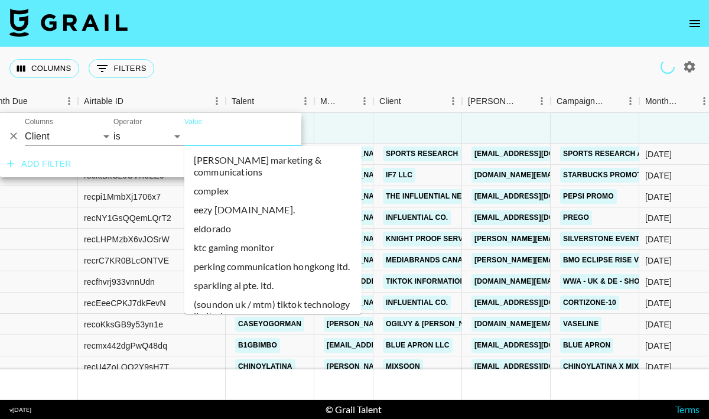
click at [215, 134] on input "Value" at bounding box center [263, 136] width 159 height 18
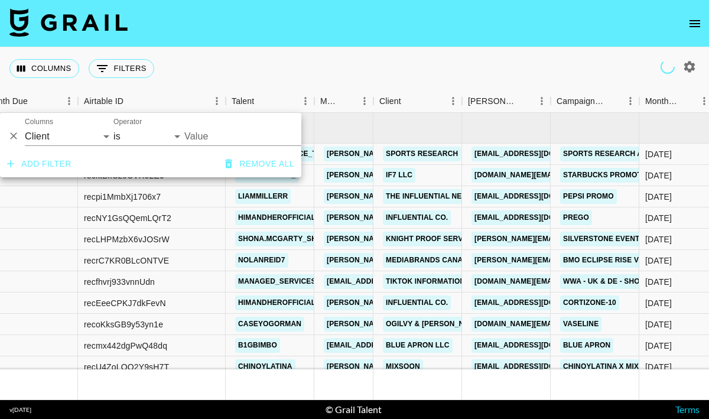
click at [229, 131] on input "Value" at bounding box center [263, 136] width 159 height 18
click at [223, 158] on li "perfect bar" at bounding box center [272, 160] width 177 height 19
type input "Perfect Bar"
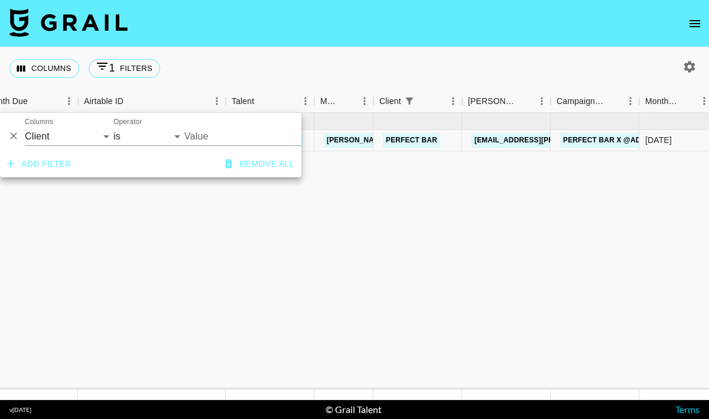
type input "Perfect Bar"
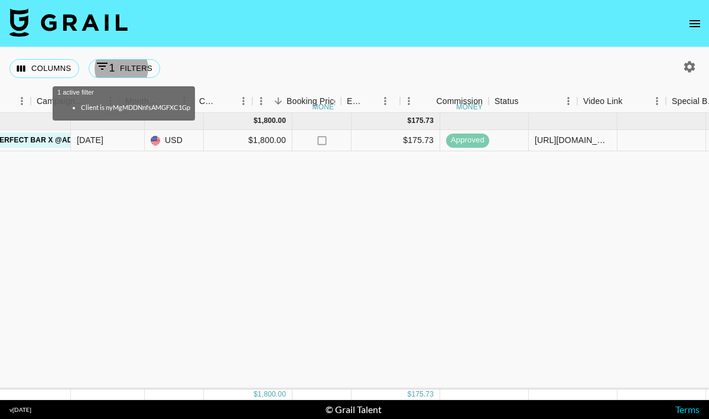
scroll to position [0, 0]
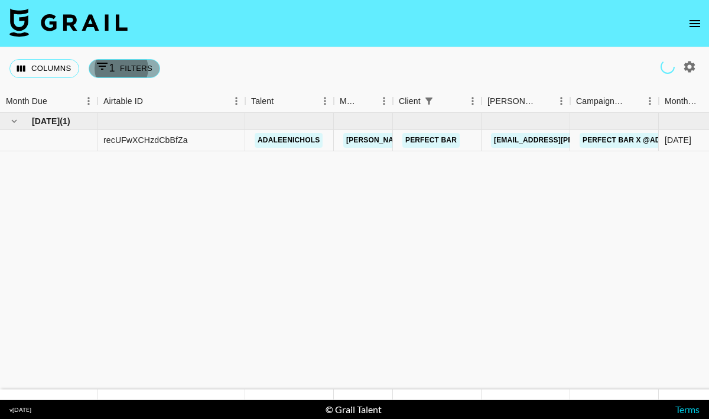
click at [126, 72] on button "1 Filters" at bounding box center [124, 68] width 71 height 19
select select "clientId"
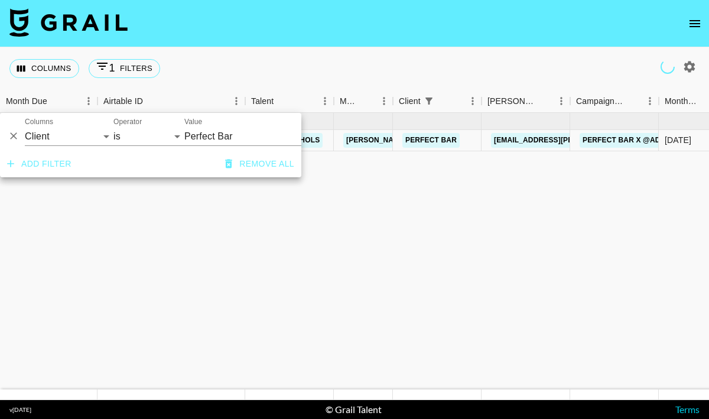
click at [216, 136] on input "Perfect Bar" at bounding box center [256, 136] width 144 height 18
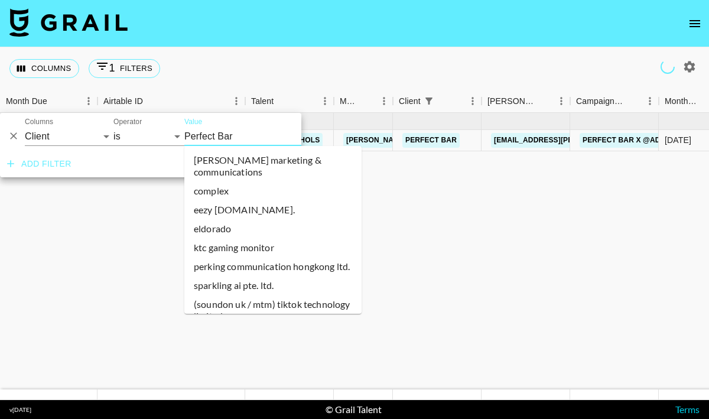
click at [216, 136] on input "Perfect Bar" at bounding box center [256, 136] width 144 height 18
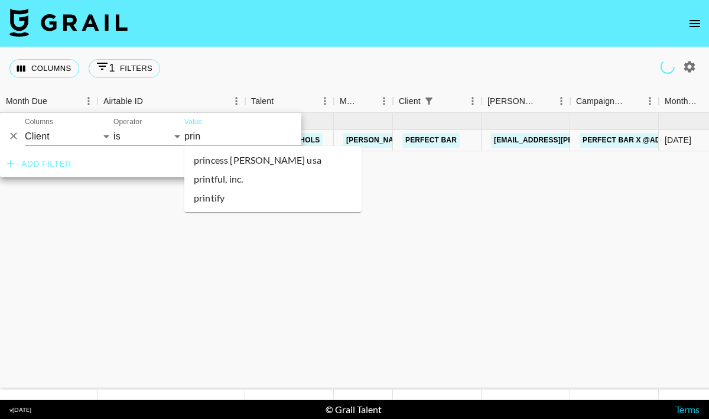
click at [223, 154] on li "princess [PERSON_NAME] usa" at bounding box center [272, 160] width 177 height 19
type input "Princess [PERSON_NAME] USA"
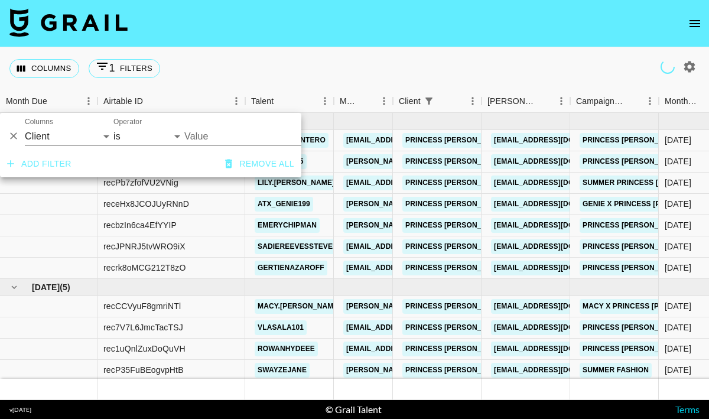
type input "Princess [PERSON_NAME] USA"
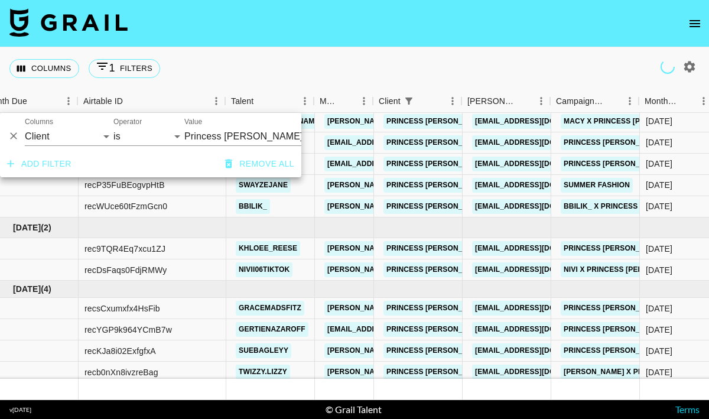
scroll to position [185, 20]
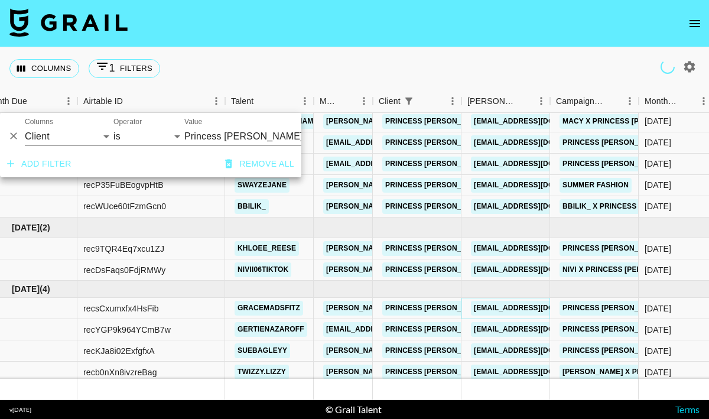
click at [488, 308] on link "[EMAIL_ADDRESS][DOMAIN_NAME]" at bounding box center [537, 308] width 132 height 15
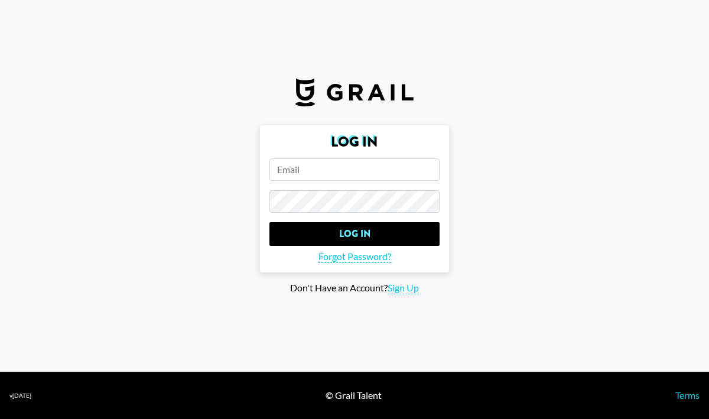
type input "[EMAIL_ADDRESS][PERSON_NAME][DOMAIN_NAME]"
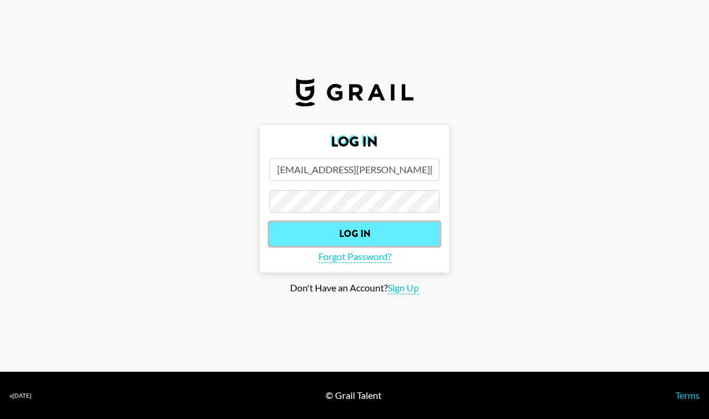
click at [384, 233] on input "Log In" at bounding box center [354, 234] width 170 height 24
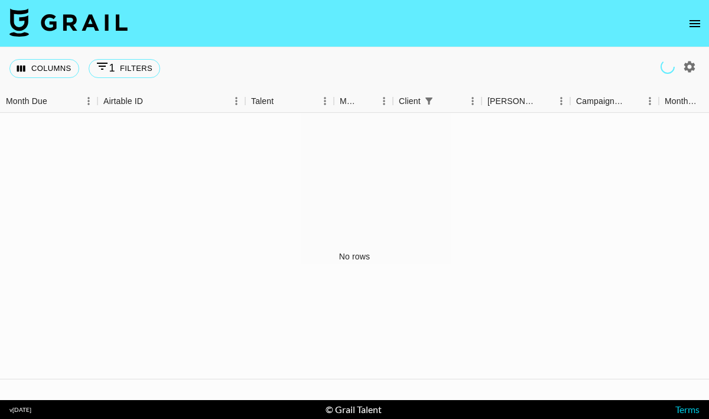
click at [687, 66] on icon "button" at bounding box center [689, 67] width 14 height 14
select select "[DATE]"
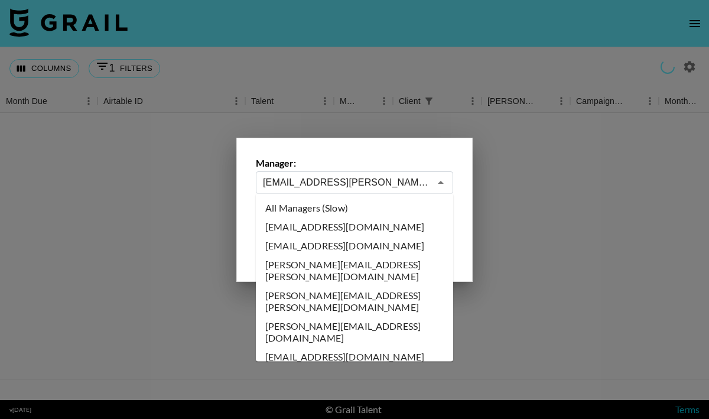
click at [388, 185] on input "[EMAIL_ADDRESS][PERSON_NAME][DOMAIN_NAME]" at bounding box center [346, 182] width 167 height 14
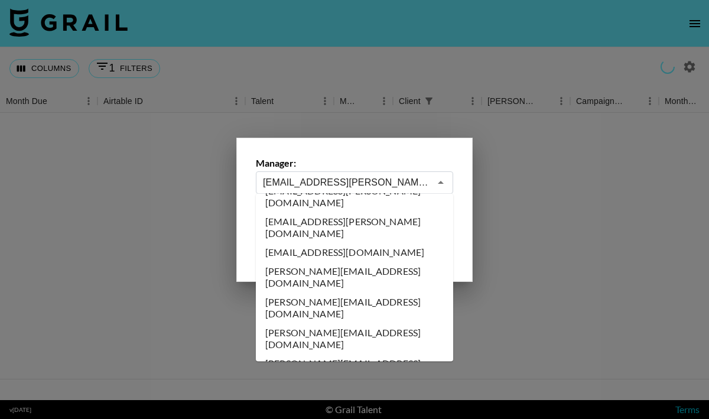
scroll to position [0, 0]
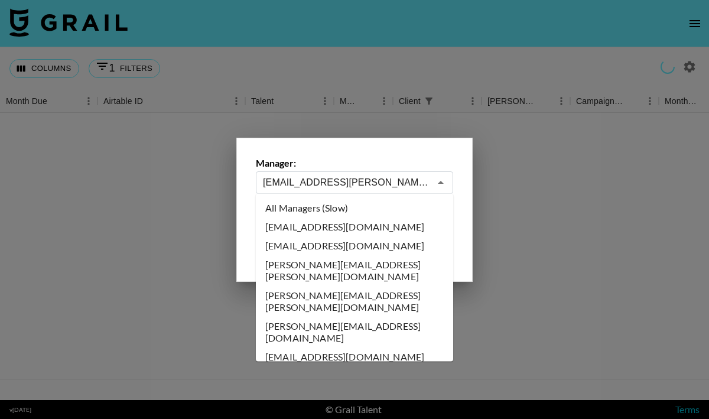
click at [361, 204] on li "All Managers (Slow)" at bounding box center [354, 207] width 197 height 19
type input "All Managers (Slow)"
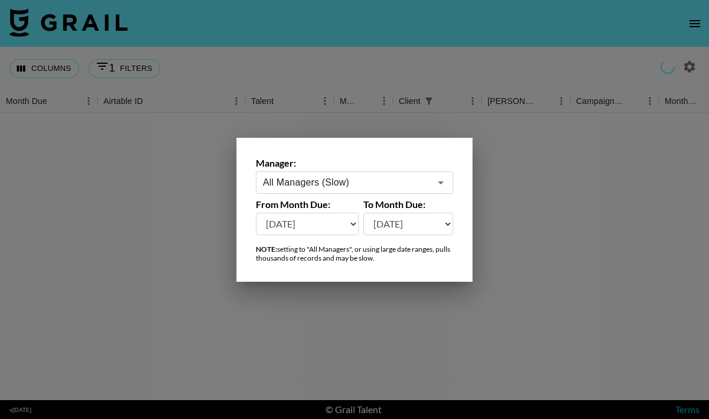
click at [349, 56] on div at bounding box center [354, 209] width 709 height 419
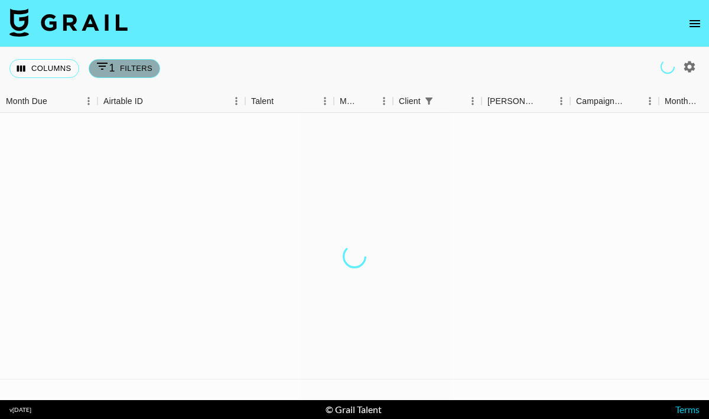
click at [135, 71] on button "1 Filters" at bounding box center [124, 68] width 71 height 19
select select "clientId"
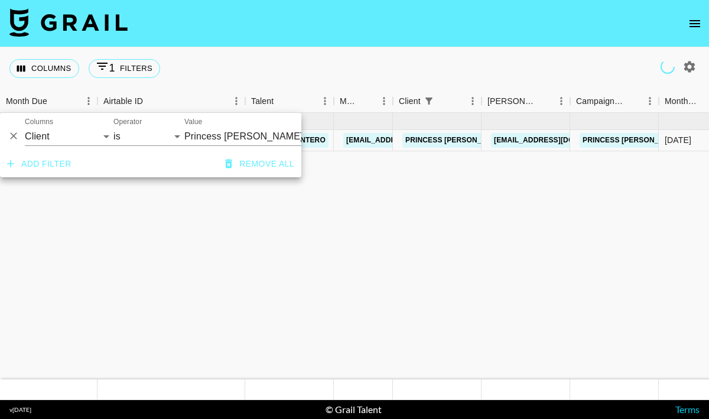
click at [221, 67] on div "Columns 1 Filters + Booking" at bounding box center [354, 68] width 709 height 43
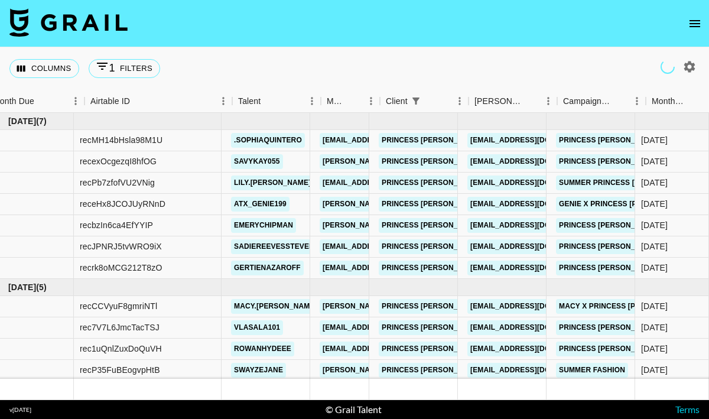
scroll to position [0, 24]
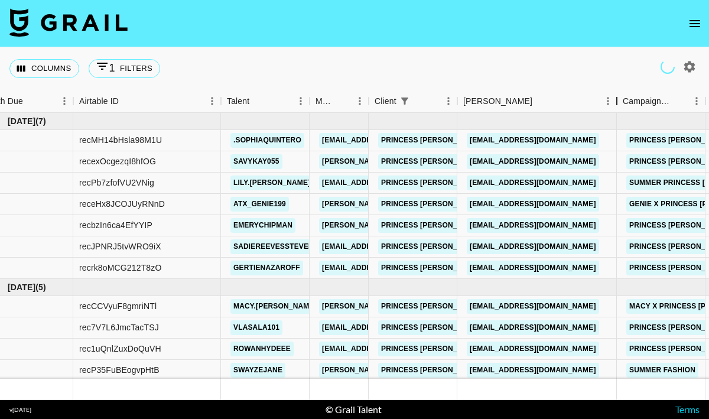
drag, startPoint x: 545, startPoint y: 103, endPoint x: 528, endPoint y: 256, distance: 153.9
click at [610, 93] on div "Booker" at bounding box center [616, 101] width 14 height 23
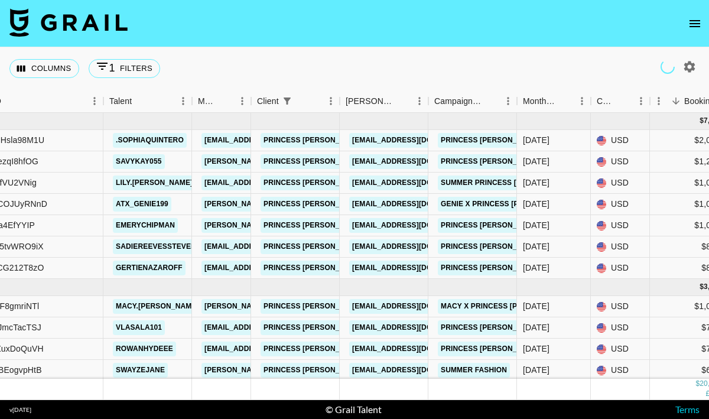
scroll to position [2, 142]
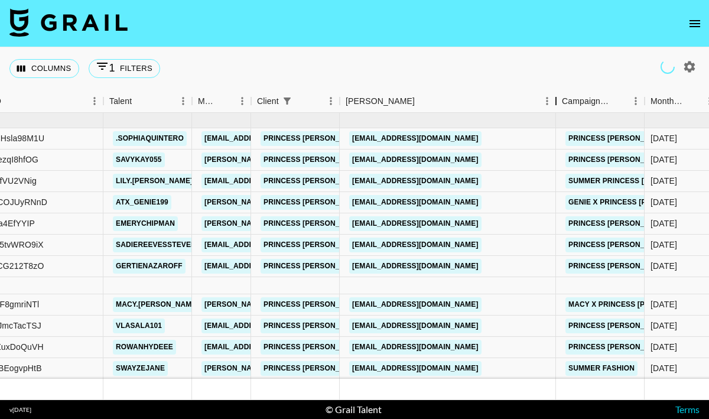
drag, startPoint x: 435, startPoint y: 109, endPoint x: 454, endPoint y: 292, distance: 184.7
click at [555, 83] on div "Columns 1 Filters + Booking Month Due Airtable ID Talent Manager Client [PERSON…" at bounding box center [354, 223] width 709 height 353
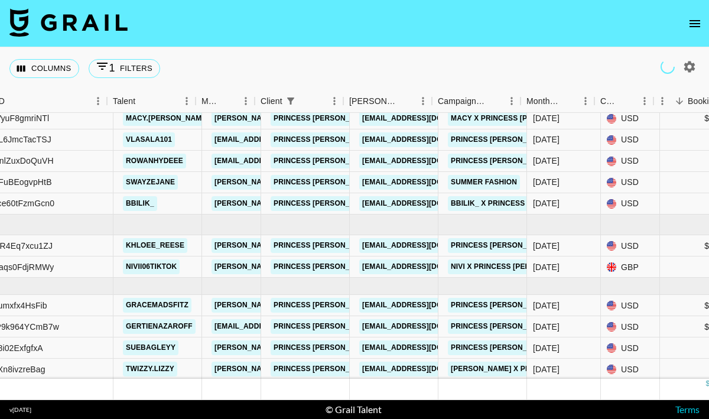
scroll to position [188, 138]
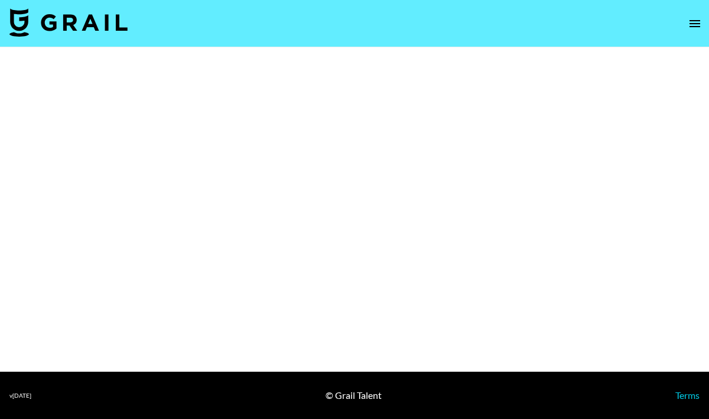
select select "Brand"
select select "Multi"
select select "Brand"
